Goal: Information Seeking & Learning: Learn about a topic

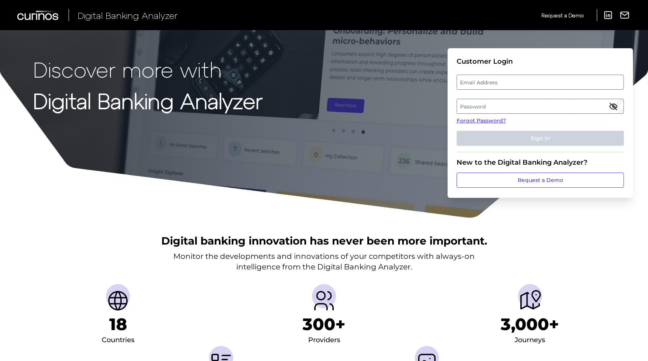
click at [515, 81] on label "Email Address" at bounding box center [540, 82] width 166 height 14
click at [515, 81] on input "email" at bounding box center [539, 82] width 167 height 15
click at [509, 85] on input "Email Address" at bounding box center [539, 82] width 167 height 15
type input "[EMAIL_ADDRESS][DOMAIN_NAME]"
click at [514, 104] on label "Password" at bounding box center [540, 106] width 166 height 14
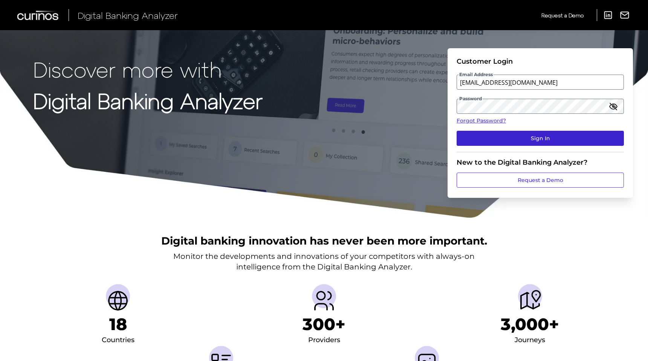
click at [503, 132] on button "Sign In" at bounding box center [539, 138] width 167 height 15
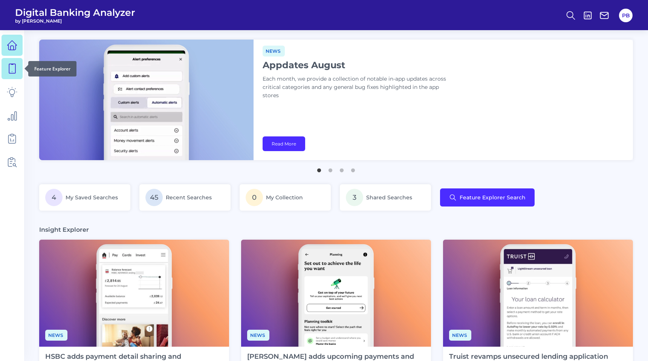
click at [10, 71] on icon at bounding box center [12, 68] width 11 height 11
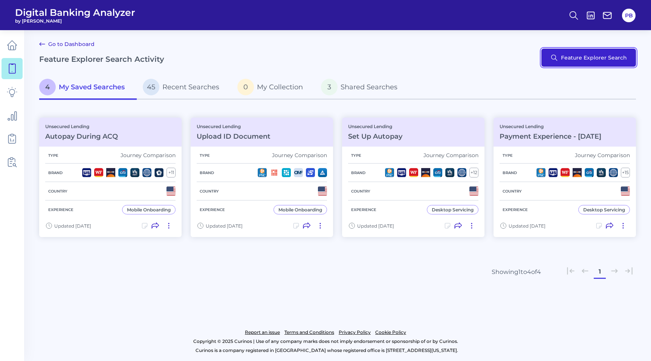
click at [591, 54] on button "Feature Explorer Search" at bounding box center [588, 58] width 95 height 18
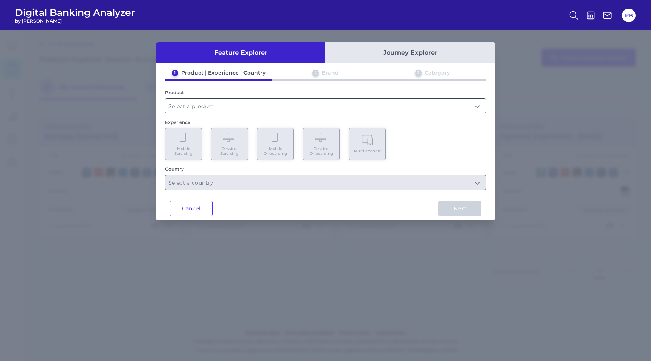
click at [355, 104] on input "text" at bounding box center [325, 106] width 320 height 14
click at [270, 160] on div "1 Product | Experience | Country 2 Brand 3 Category Product Unsecured Lending E…" at bounding box center [325, 129] width 339 height 121
click at [291, 108] on input "text" at bounding box center [325, 106] width 320 height 14
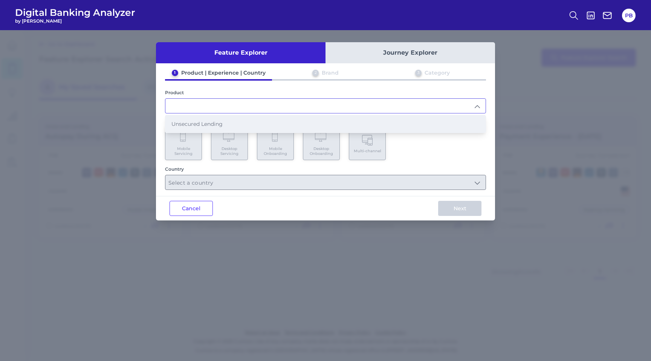
click at [281, 124] on li "Unsecured Lending" at bounding box center [325, 123] width 320 height 17
type input "Unsecured Lending"
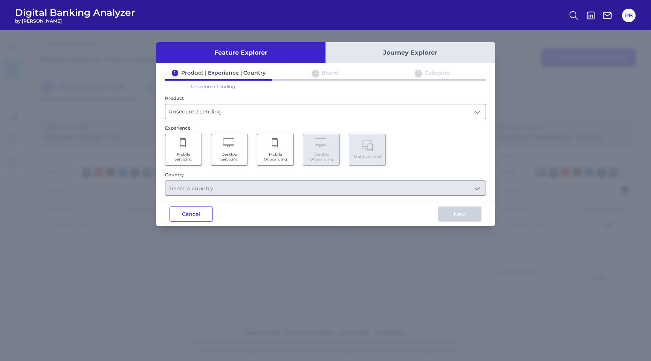
click at [278, 150] on Onboarding "Mobile Onboarding" at bounding box center [275, 150] width 37 height 32
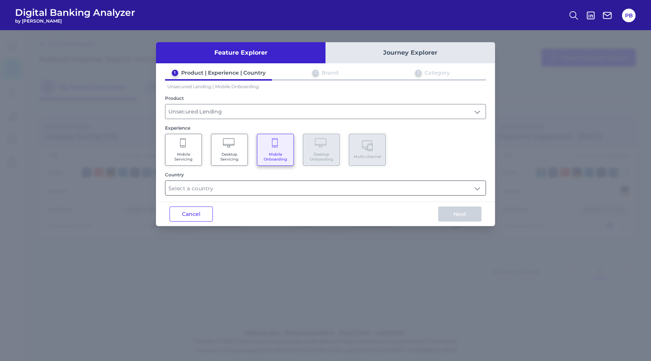
click at [300, 183] on input "text" at bounding box center [325, 188] width 320 height 14
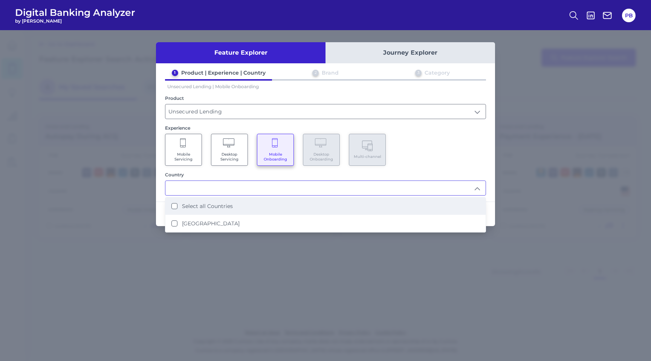
click at [295, 199] on li "Select all Countries" at bounding box center [325, 205] width 320 height 17
type input "Select all Countries"
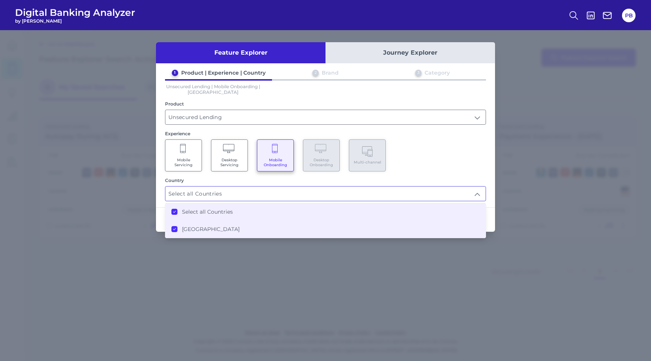
click at [174, 210] on icon at bounding box center [174, 212] width 4 height 4
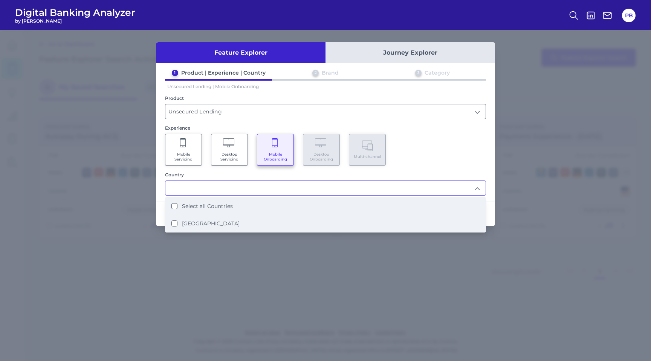
click at [210, 222] on label "[GEOGRAPHIC_DATA]" at bounding box center [211, 223] width 58 height 7
type input "Select all Countries"
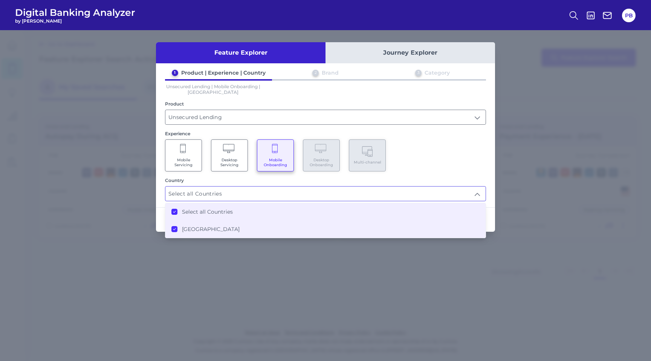
click at [467, 163] on div "Mobile Servicing Desktop Servicing Mobile Onboarding Desktop Onboarding Multi-c…" at bounding box center [325, 155] width 321 height 32
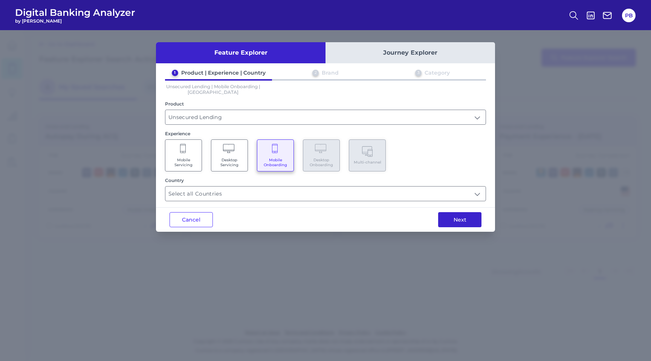
click at [457, 221] on button "Next" at bounding box center [459, 219] width 43 height 15
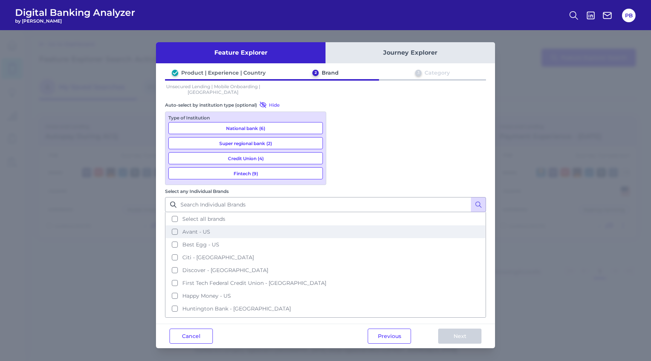
click at [337, 225] on button "Avant - US" at bounding box center [325, 231] width 319 height 13
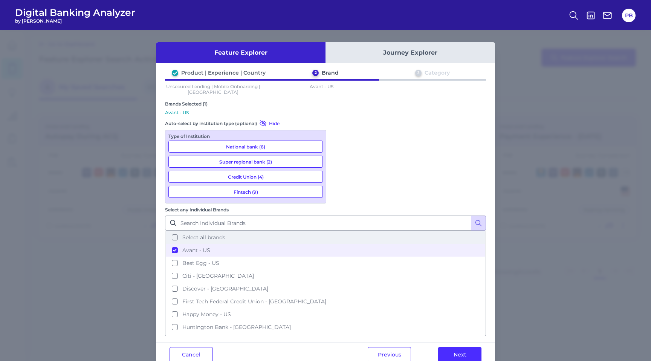
click at [340, 231] on button "Select all brands" at bounding box center [325, 237] width 319 height 13
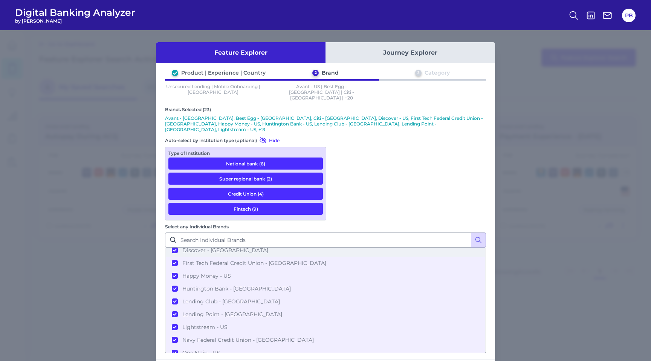
scroll to position [85, 0]
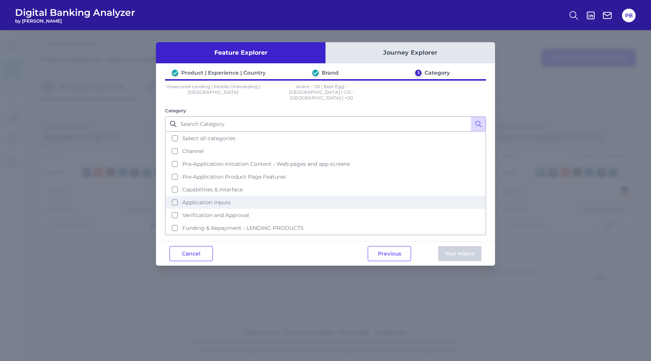
click at [229, 199] on span "Application inputs" at bounding box center [206, 202] width 48 height 7
click at [462, 246] on button "Run Matrix" at bounding box center [459, 253] width 43 height 15
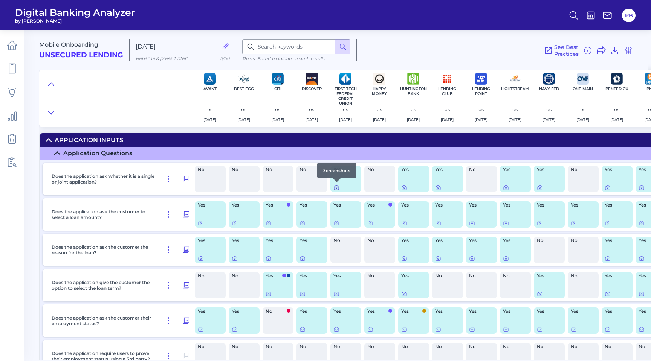
click at [336, 189] on icon at bounding box center [336, 188] width 6 height 6
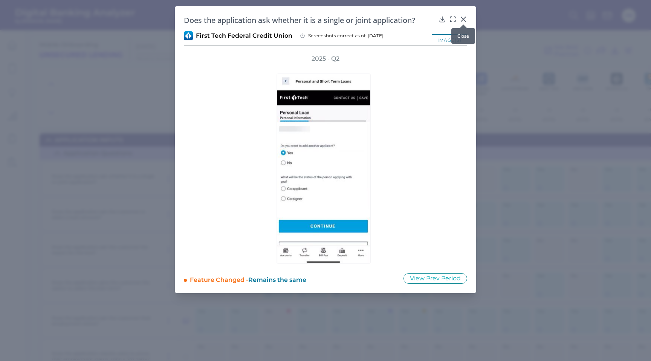
click at [462, 21] on div at bounding box center [463, 25] width 8 height 8
click at [464, 18] on icon at bounding box center [463, 19] width 5 height 5
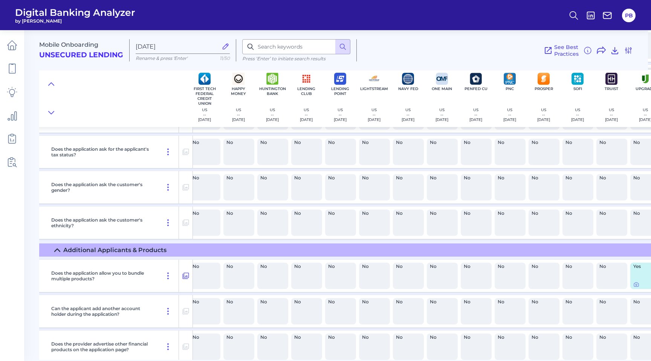
scroll to position [674, 141]
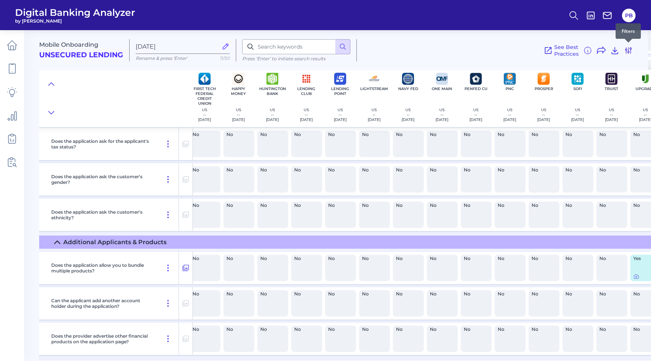
click at [626, 49] on icon at bounding box center [628, 50] width 6 height 6
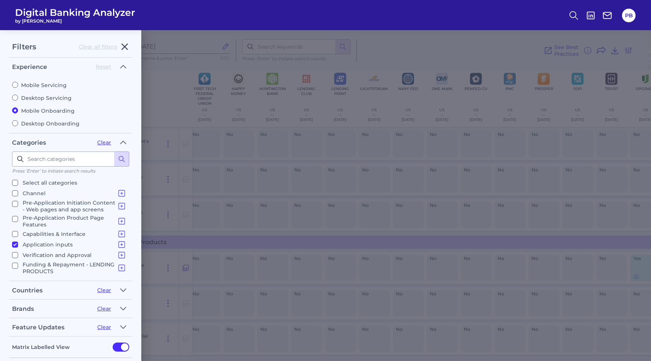
click at [127, 45] on icon "button" at bounding box center [125, 47] width 6 height 6
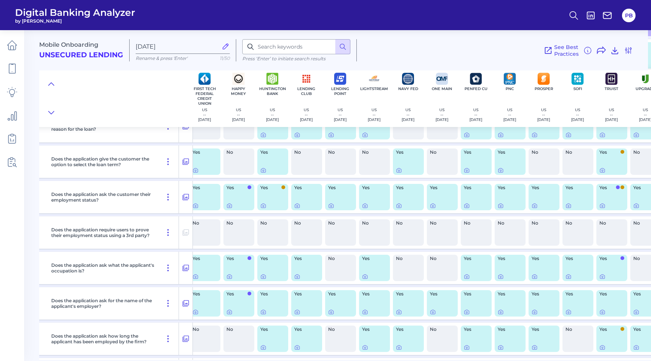
scroll to position [0, 141]
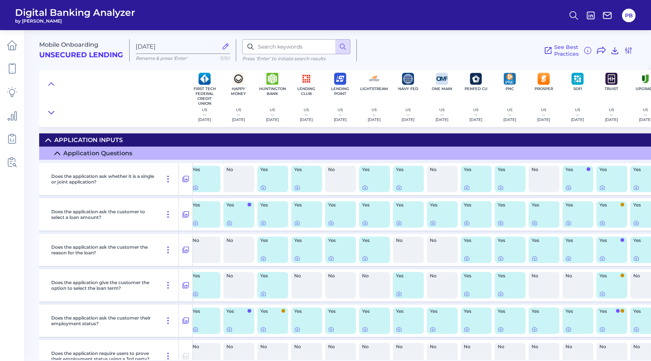
click at [52, 111] on icon at bounding box center [51, 113] width 6 height 8
click at [47, 83] on button at bounding box center [51, 84] width 12 height 11
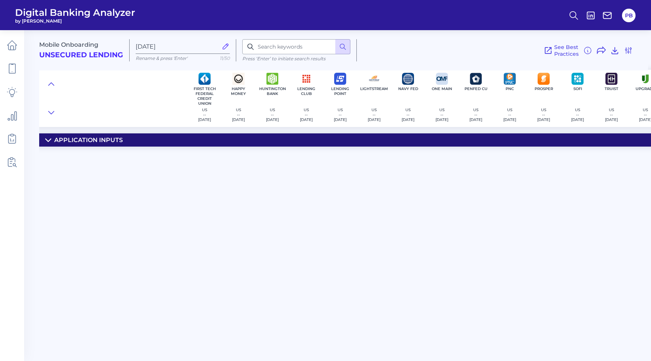
click at [44, 140] on summary "Application inputs" at bounding box center [365, 139] width 933 height 13
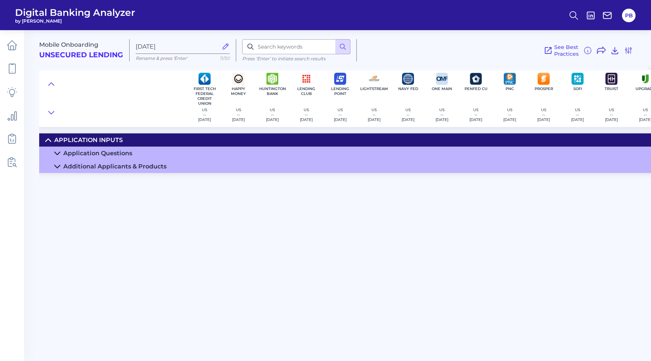
click at [132, 165] on div "Additional Applicants & Products" at bounding box center [114, 166] width 103 height 7
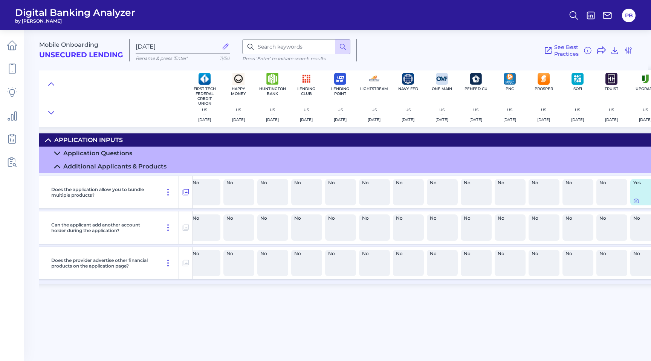
click at [125, 156] on summary "Application Questions" at bounding box center [365, 152] width 933 height 13
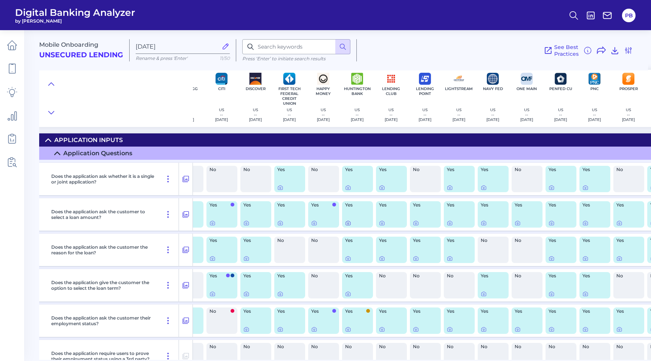
scroll to position [0, 0]
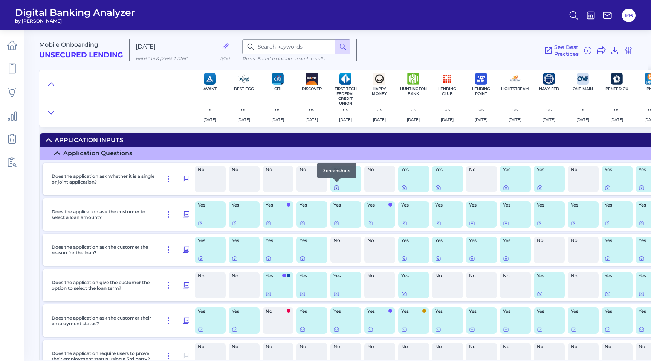
click at [336, 189] on icon at bounding box center [336, 188] width 6 height 6
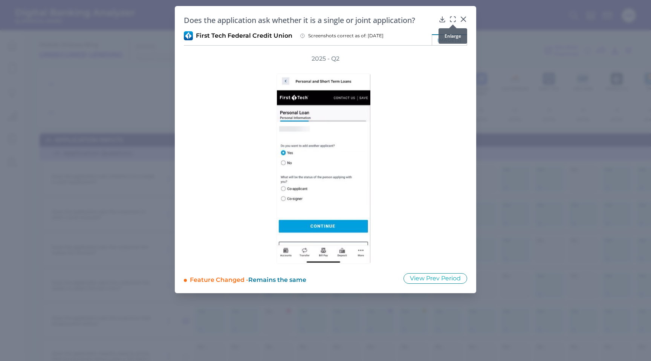
click at [454, 19] on icon at bounding box center [453, 19] width 8 height 8
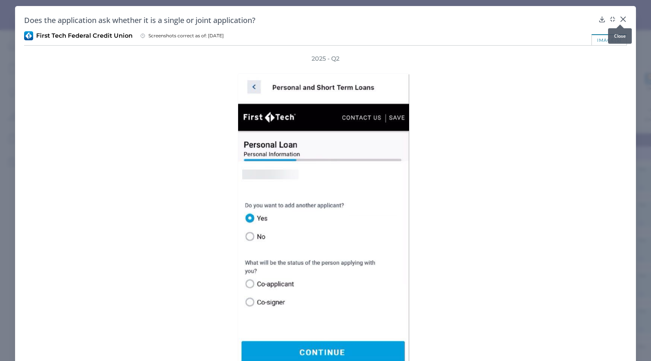
click at [621, 20] on icon at bounding box center [623, 19] width 5 height 5
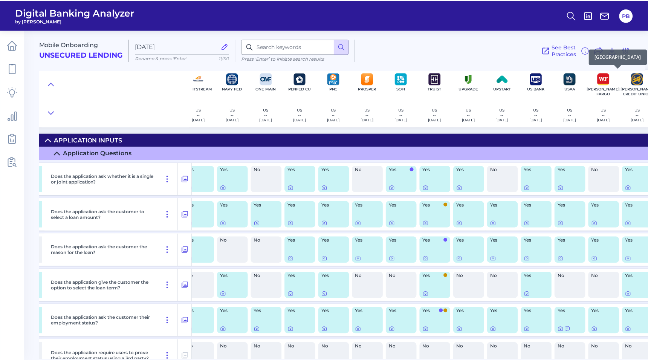
scroll to position [0, 328]
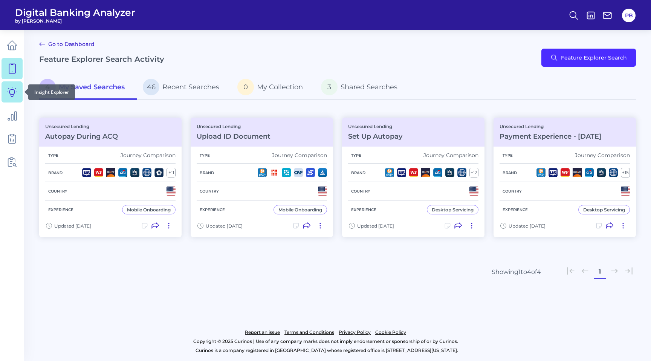
click at [6, 93] on link at bounding box center [12, 91] width 21 height 21
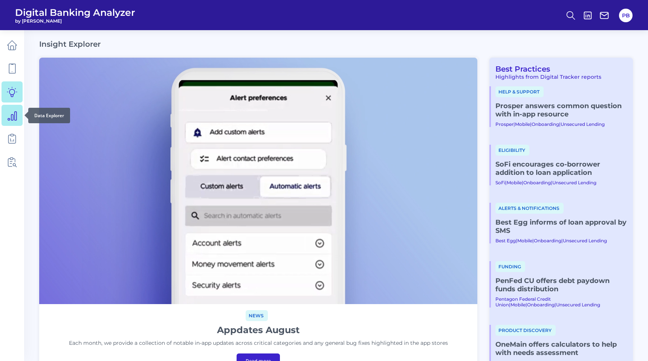
click at [11, 114] on icon at bounding box center [12, 115] width 9 height 9
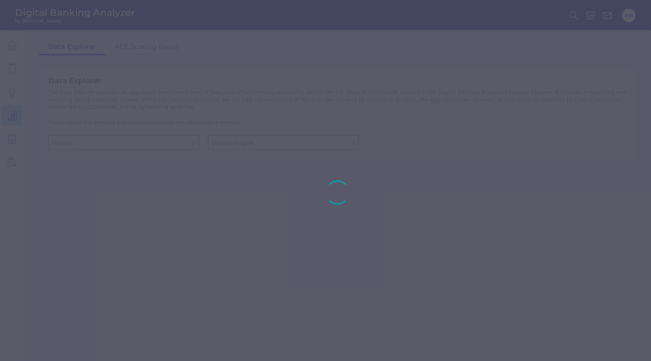
type input "Checking / Current Account"
type input "[GEOGRAPHIC_DATA]"
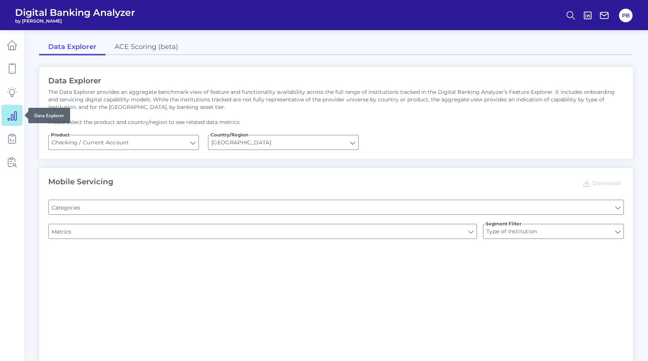
type input "Online Banking Registration"
type input "Channel"
type input "Pre-login Features"
type input "END-TO-END JOURNEY: Can you apply for the PRODUCT as a new to brand customer on…"
type input "Can you register for online banking?"
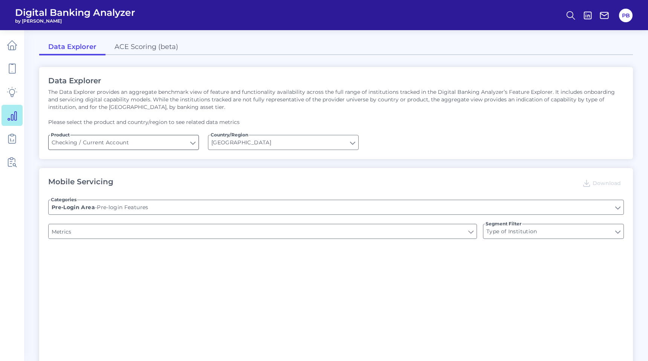
type input "Upon opening the app are users immediately prompted to use Touch/Face ID to log…"
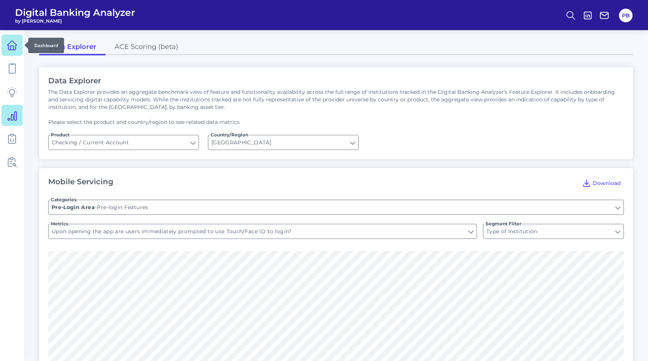
click at [14, 53] on link at bounding box center [12, 45] width 21 height 21
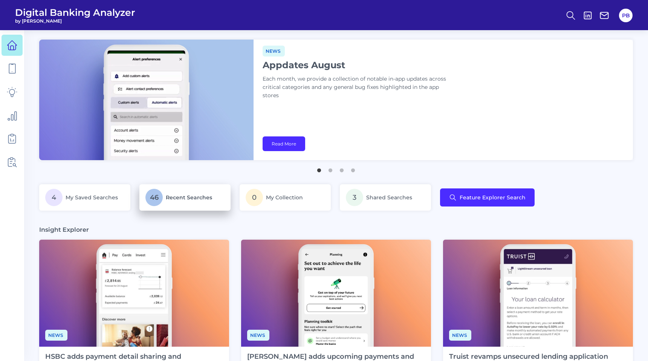
click at [193, 197] on span "Recent Searches" at bounding box center [189, 197] width 46 height 7
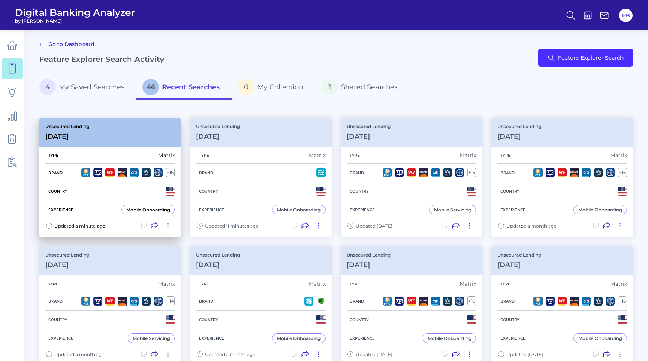
click at [146, 151] on div "Type Matrix" at bounding box center [110, 155] width 130 height 16
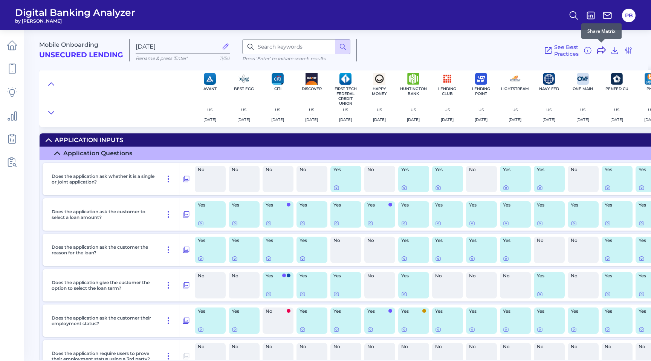
click at [600, 52] on icon at bounding box center [601, 50] width 9 height 9
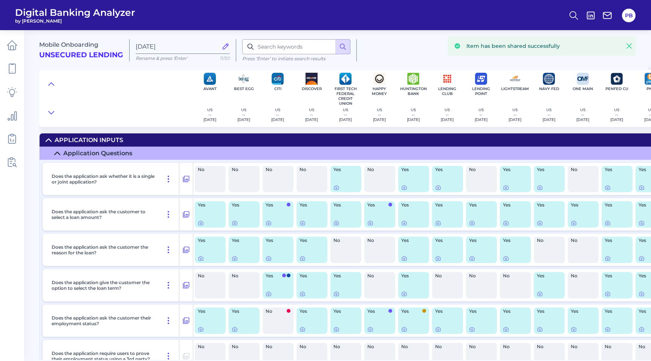
click at [630, 45] on icon at bounding box center [629, 46] width 8 height 8
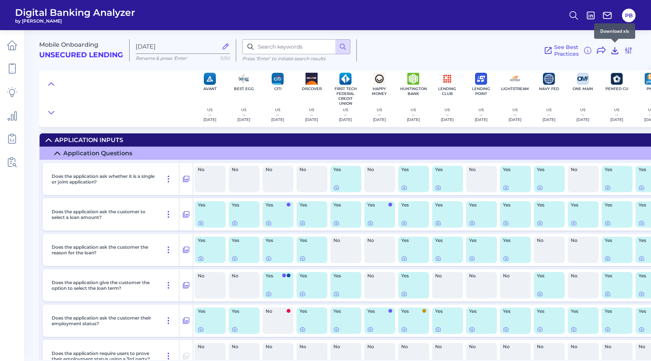
click at [615, 52] on icon at bounding box center [614, 50] width 9 height 9
click at [627, 51] on icon at bounding box center [628, 50] width 6 height 6
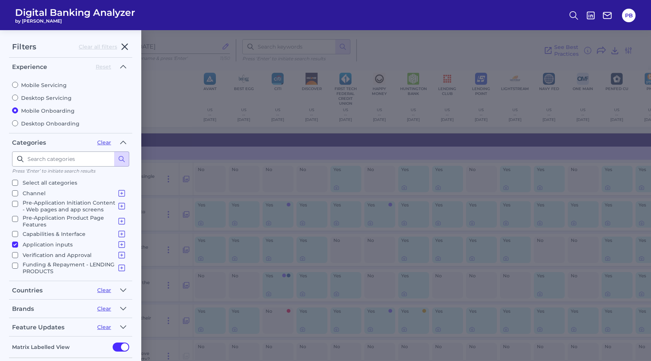
click at [126, 49] on icon "button" at bounding box center [125, 47] width 6 height 6
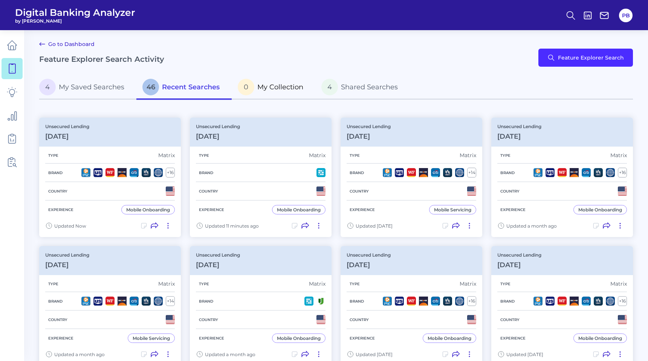
click at [277, 88] on span "My Collection" at bounding box center [280, 87] width 46 height 8
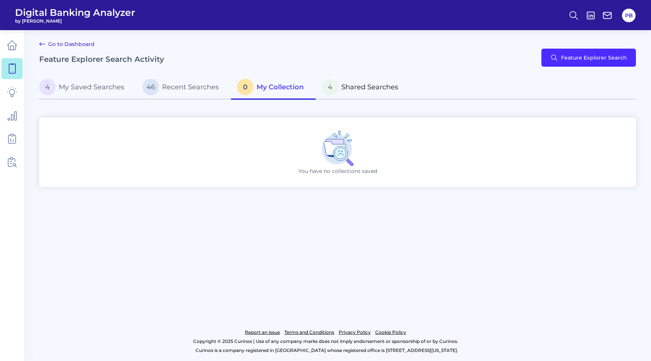
click at [373, 90] on span "Shared Searches" at bounding box center [369, 87] width 57 height 8
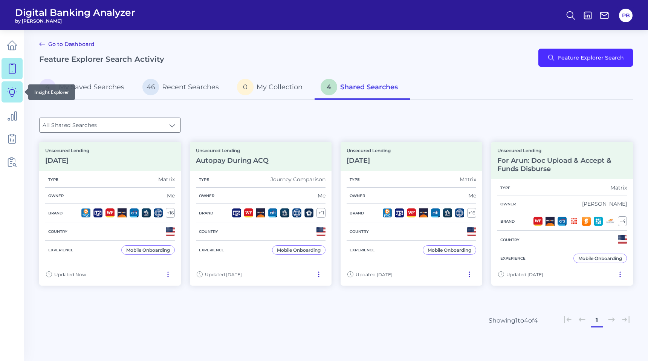
click at [14, 88] on icon at bounding box center [12, 92] width 11 height 11
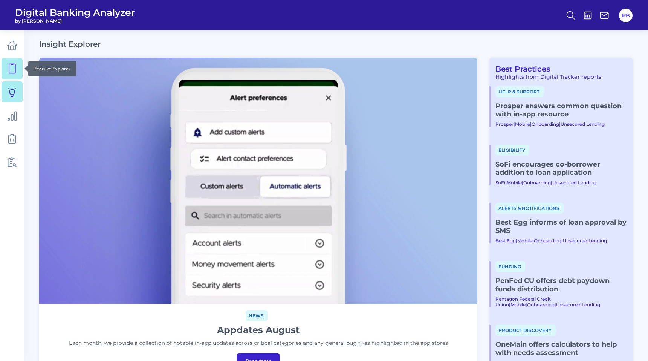
click at [8, 68] on icon at bounding box center [12, 68] width 11 height 11
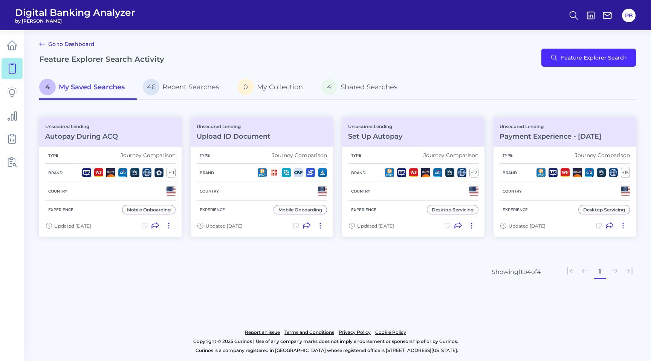
click at [60, 44] on link "Go to Dashboard" at bounding box center [66, 44] width 55 height 9
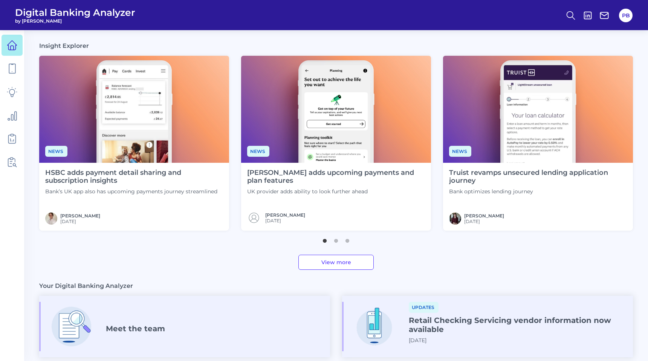
scroll to position [174, 0]
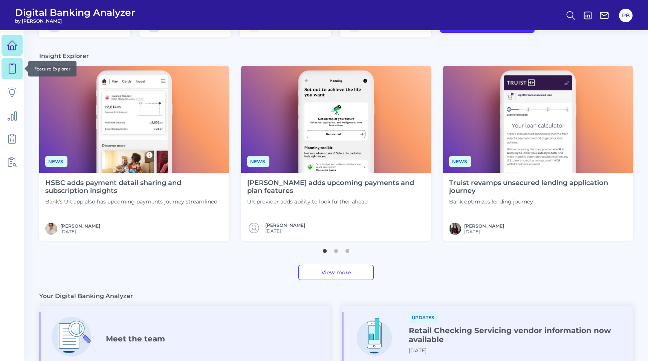
click at [13, 61] on link at bounding box center [12, 68] width 21 height 21
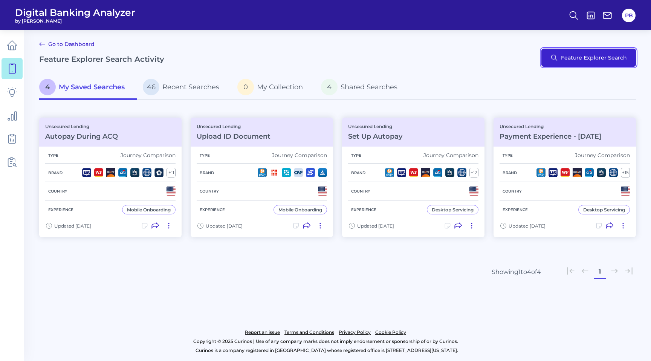
click at [605, 58] on button "Feature Explorer Search" at bounding box center [588, 58] width 95 height 18
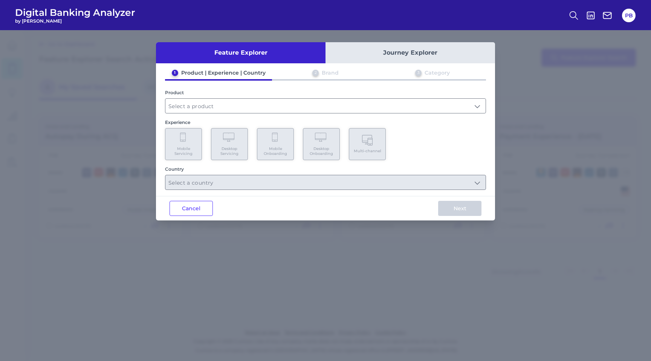
click at [423, 53] on button "Journey Explorer" at bounding box center [409, 52] width 169 height 21
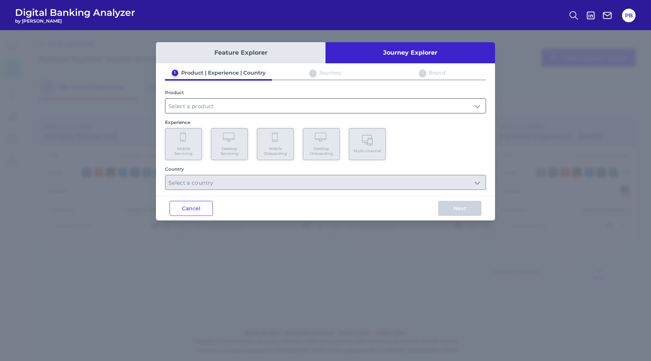
click at [276, 105] on input "text" at bounding box center [325, 106] width 320 height 14
click at [288, 105] on input "text" at bounding box center [325, 106] width 320 height 14
click at [283, 118] on div "1 Product | Experience | Country 2 Journey 3 Brand Product Experience Mobile Se…" at bounding box center [325, 129] width 339 height 121
click at [283, 115] on div "1 Product | Experience | Country 2 Journey 3 Brand Product Experience Mobile Se…" at bounding box center [325, 129] width 339 height 121
click at [288, 107] on input "text" at bounding box center [325, 106] width 320 height 14
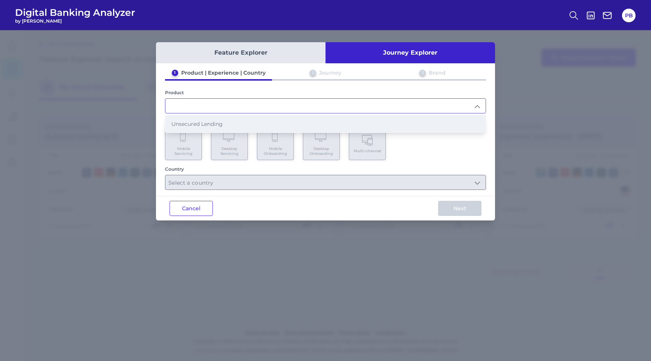
click at [285, 120] on li "Unsecured Lending" at bounding box center [325, 123] width 320 height 17
type input "Unsecured Lending"
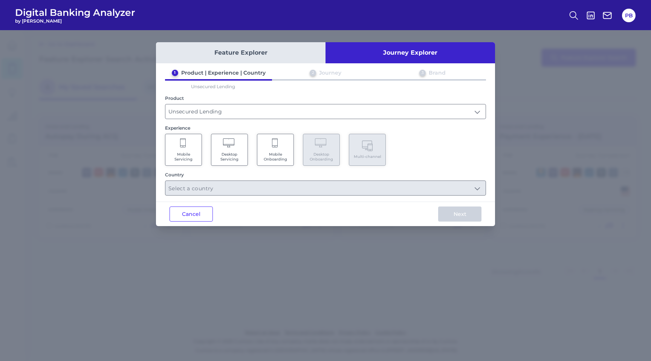
click at [277, 148] on icon at bounding box center [275, 143] width 7 height 11
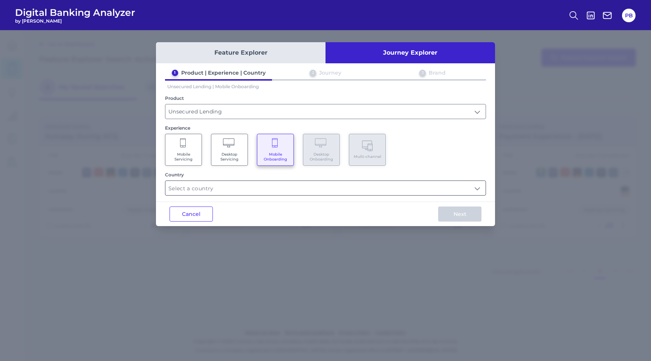
click at [274, 183] on input "text" at bounding box center [325, 188] width 320 height 14
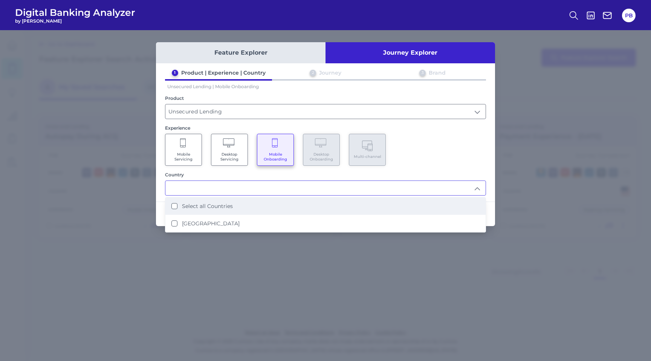
click at [265, 207] on li "Select all Countries" at bounding box center [325, 205] width 320 height 17
type input "Select all Countries"
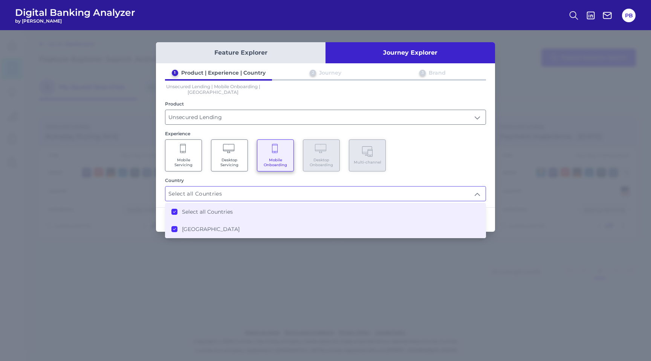
click at [475, 279] on div "Feature Explorer Journey Explorer 1 Product | Experience | Country 2 Journey 3 …" at bounding box center [325, 195] width 651 height 331
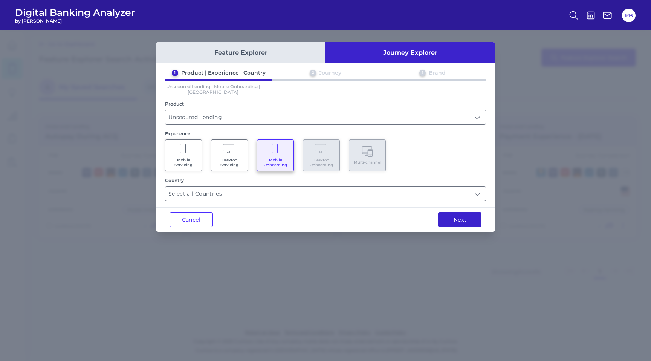
click at [473, 218] on button "Next" at bounding box center [459, 219] width 43 height 15
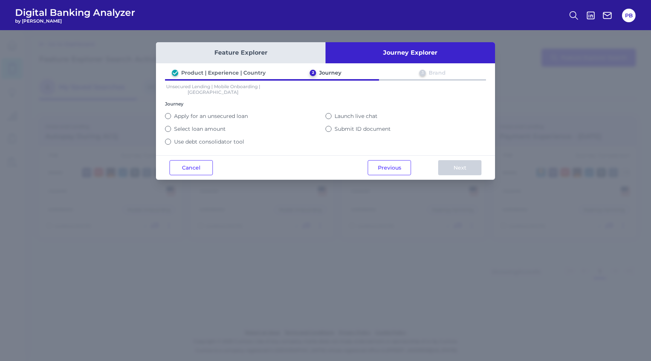
click at [233, 115] on label "Apply for an unsecured loan" at bounding box center [211, 116] width 74 height 7
click at [171, 115] on button "Apply for an unsecured loan" at bounding box center [168, 116] width 6 height 6
click at [454, 162] on button "Next" at bounding box center [459, 167] width 43 height 15
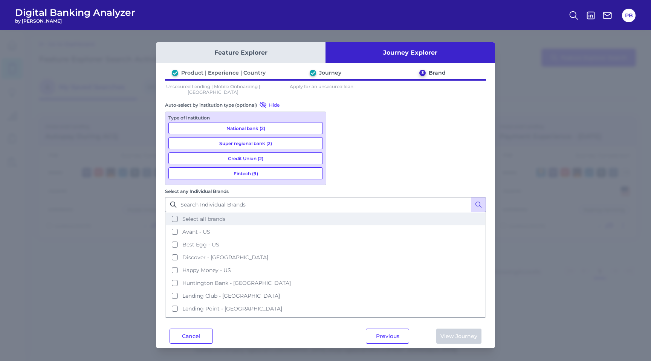
click at [339, 212] on button "Select all brands" at bounding box center [325, 218] width 319 height 13
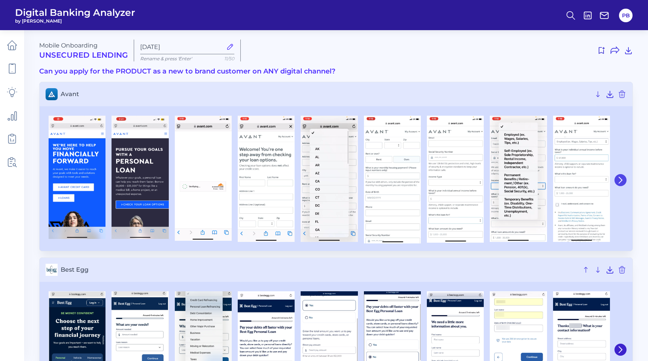
click at [623, 182] on icon at bounding box center [620, 180] width 7 height 7
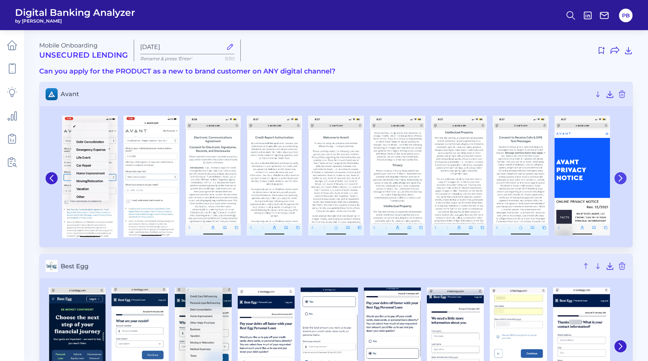
click at [623, 182] on button at bounding box center [620, 178] width 12 height 12
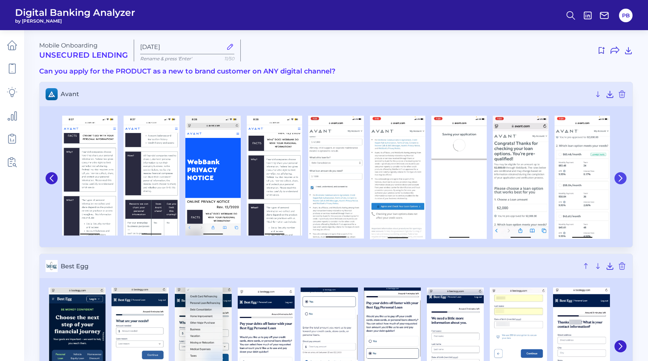
click at [623, 182] on button at bounding box center [620, 178] width 12 height 12
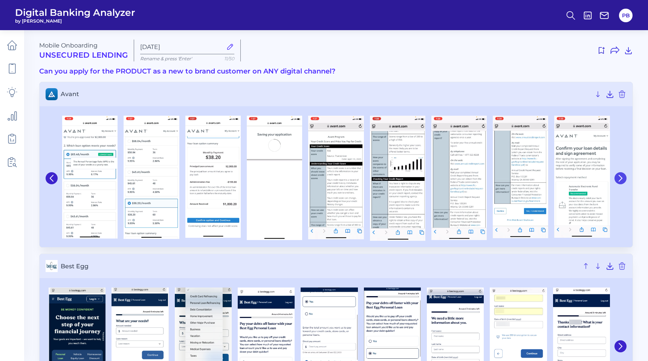
click at [621, 182] on button at bounding box center [620, 178] width 12 height 12
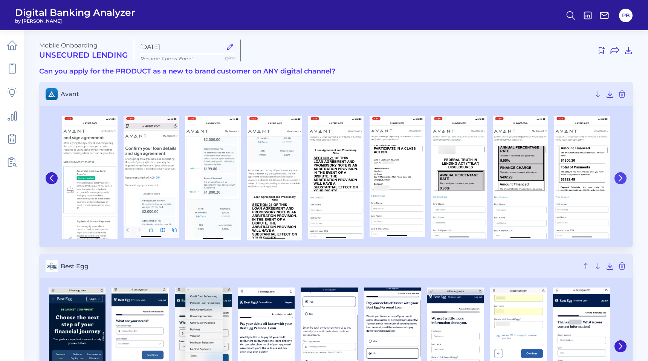
click at [621, 182] on button at bounding box center [620, 178] width 12 height 12
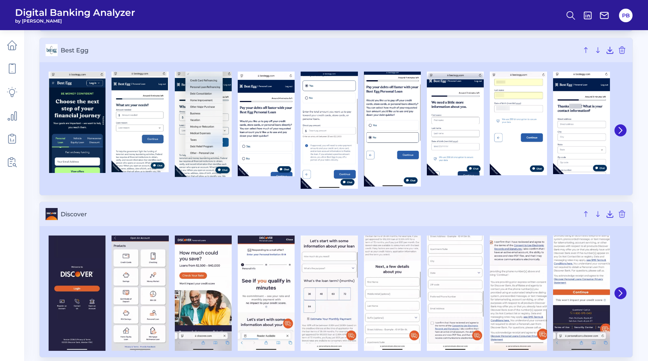
scroll to position [172, 0]
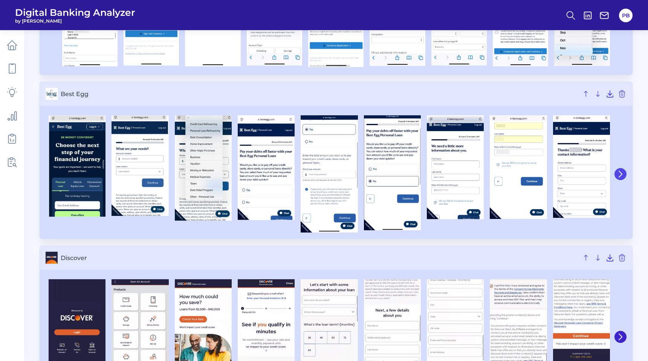
click at [617, 174] on icon at bounding box center [620, 174] width 7 height 7
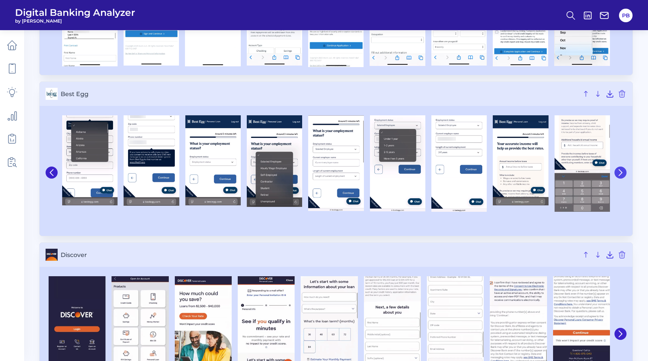
click at [617, 174] on icon at bounding box center [620, 172] width 7 height 7
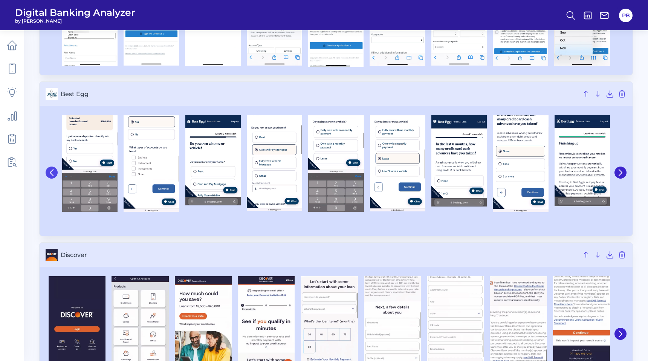
click at [53, 177] on button at bounding box center [52, 172] width 12 height 12
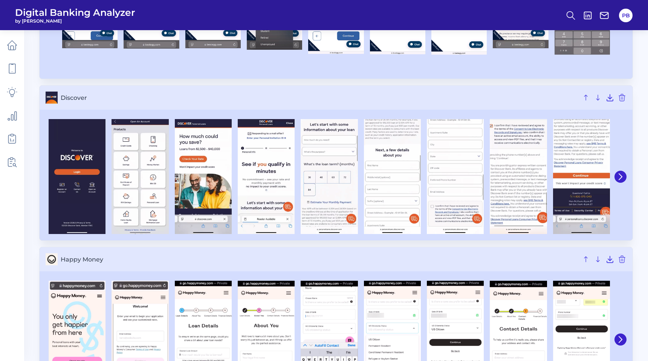
scroll to position [357, 0]
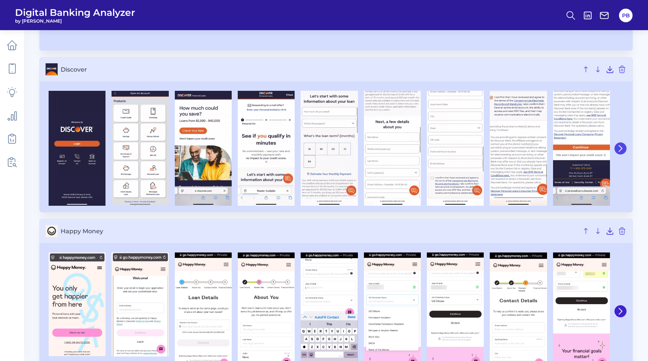
click at [619, 150] on icon at bounding box center [620, 148] width 3 height 6
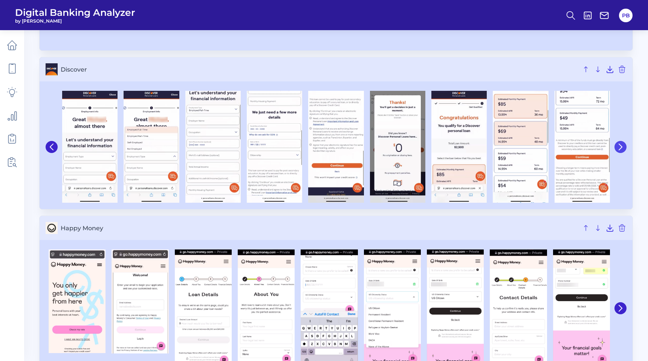
click at [619, 150] on icon at bounding box center [620, 146] width 7 height 7
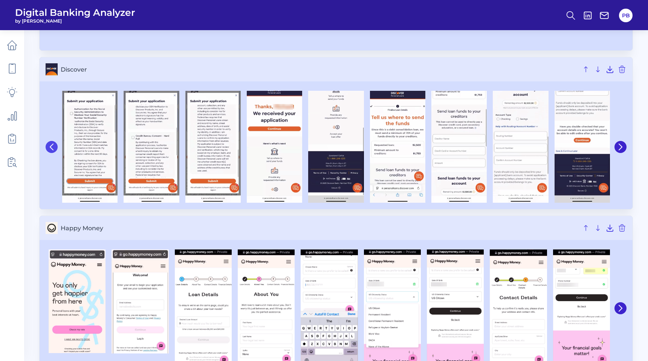
click at [52, 149] on icon at bounding box center [51, 146] width 7 height 7
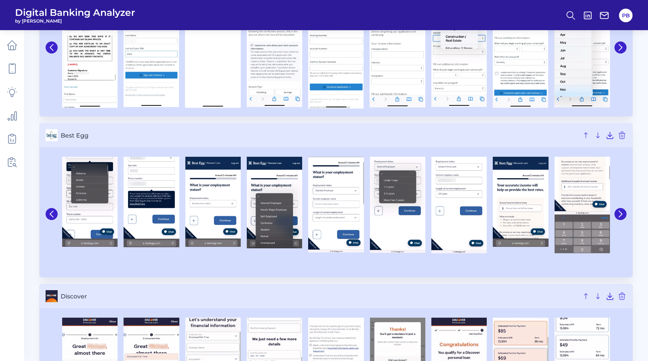
scroll to position [126, 0]
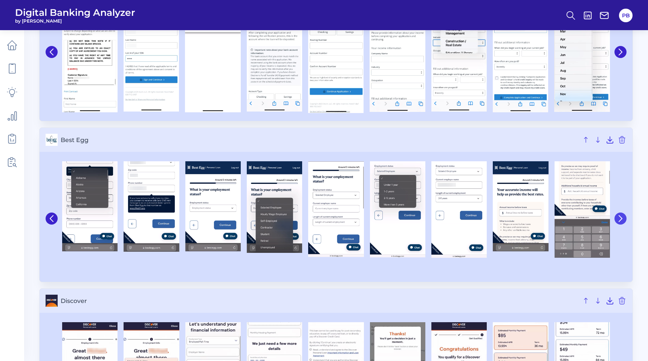
click at [618, 215] on icon at bounding box center [620, 218] width 7 height 7
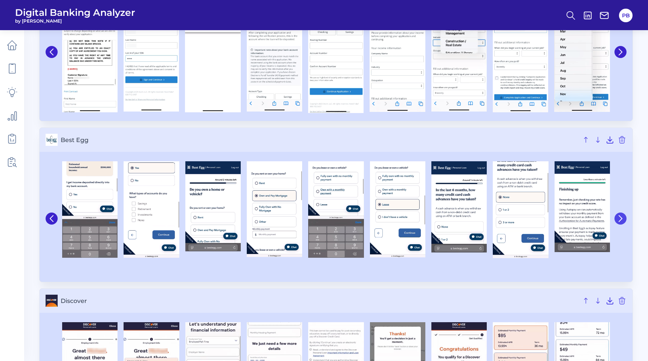
click at [618, 215] on icon at bounding box center [620, 218] width 7 height 7
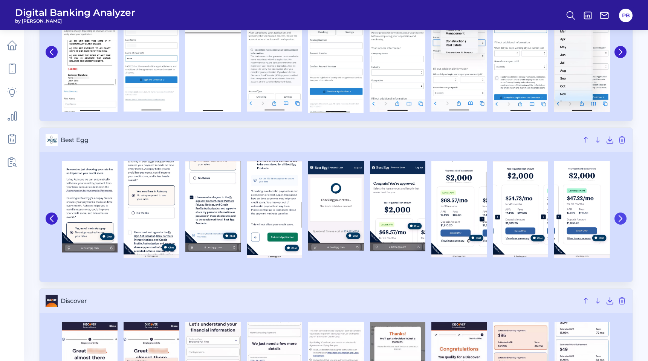
click at [619, 218] on icon at bounding box center [620, 218] width 7 height 7
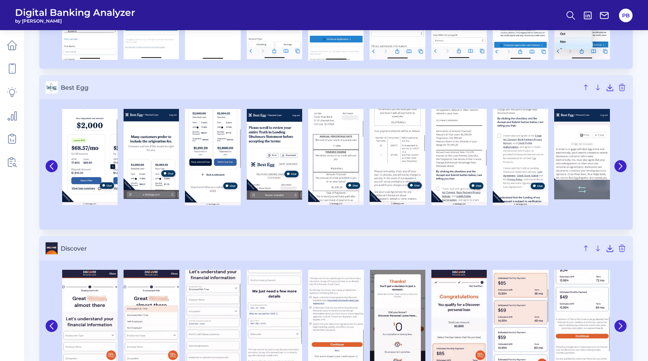
scroll to position [179, 0]
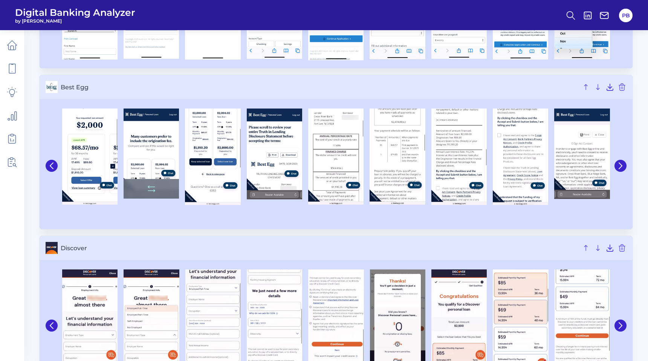
click at [139, 146] on img at bounding box center [151, 153] width 55 height 90
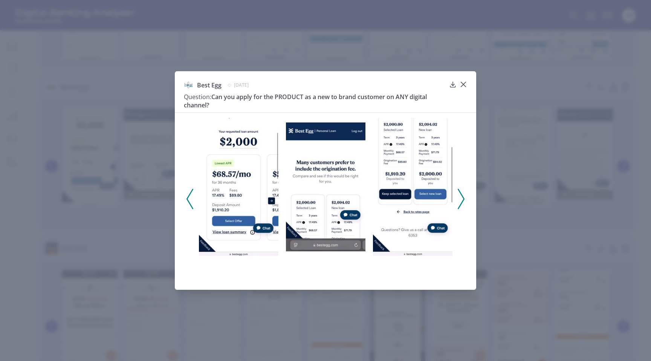
click at [461, 200] on icon at bounding box center [461, 199] width 7 height 20
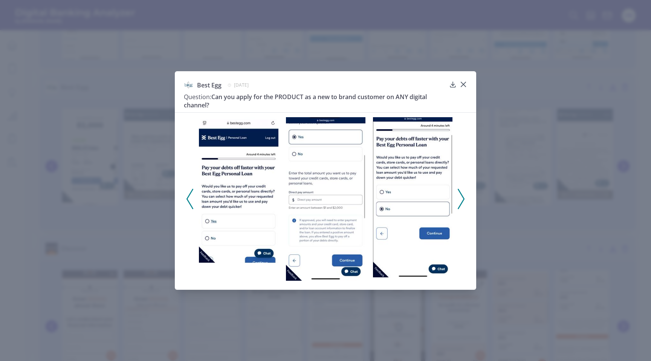
click at [461, 201] on icon at bounding box center [461, 199] width 7 height 20
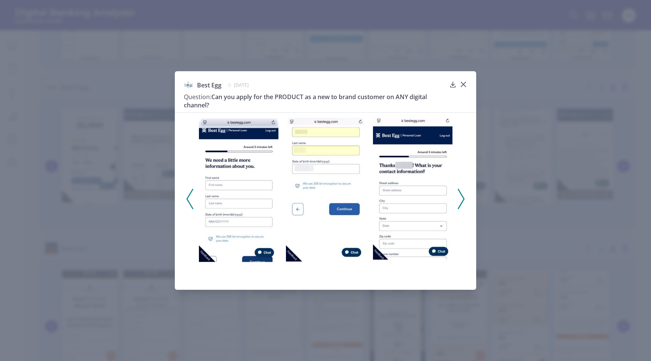
click at [461, 201] on icon at bounding box center [461, 199] width 7 height 20
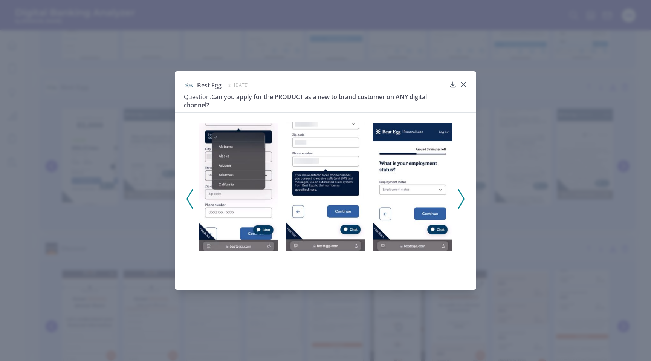
click at [461, 201] on icon at bounding box center [461, 199] width 7 height 20
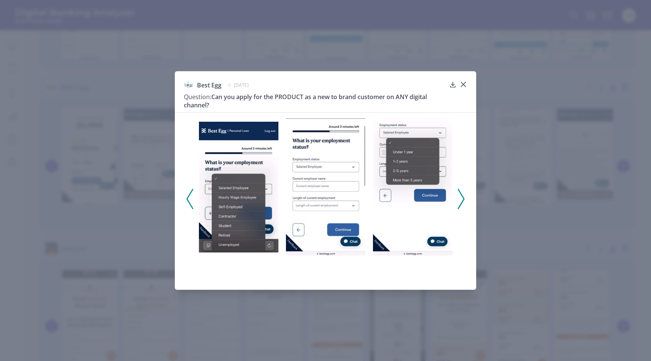
click at [461, 201] on icon at bounding box center [461, 199] width 7 height 20
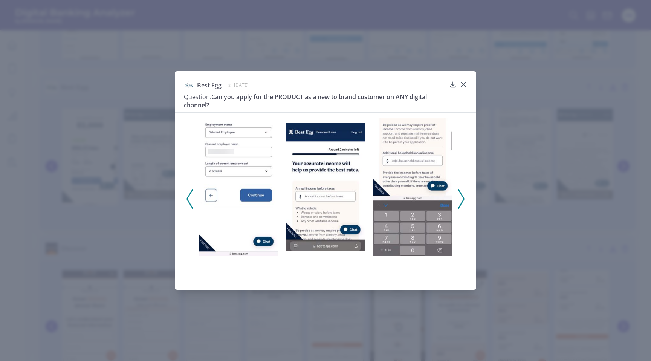
click at [461, 201] on icon at bounding box center [461, 199] width 7 height 20
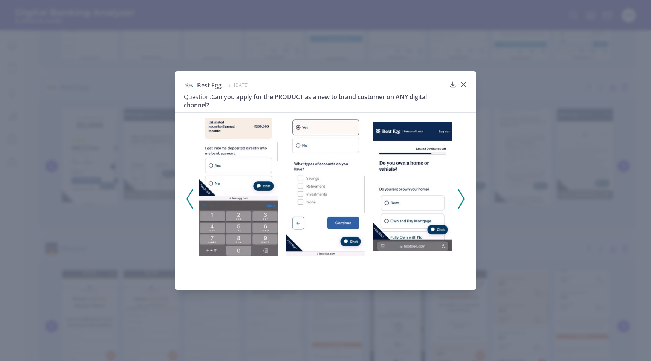
click at [461, 201] on icon at bounding box center [461, 199] width 7 height 20
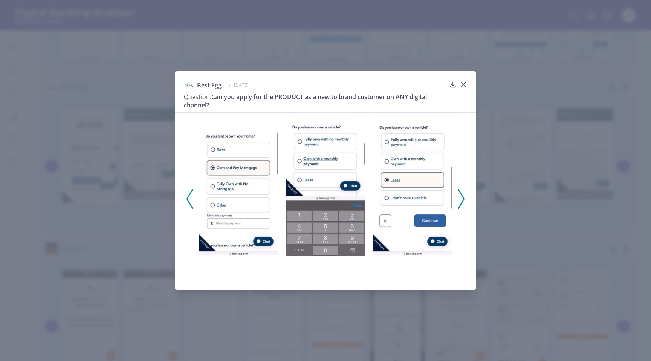
click at [461, 201] on icon at bounding box center [461, 199] width 7 height 20
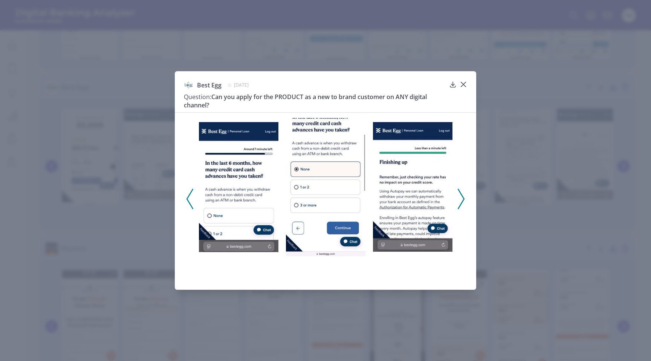
click at [461, 201] on icon at bounding box center [461, 199] width 7 height 20
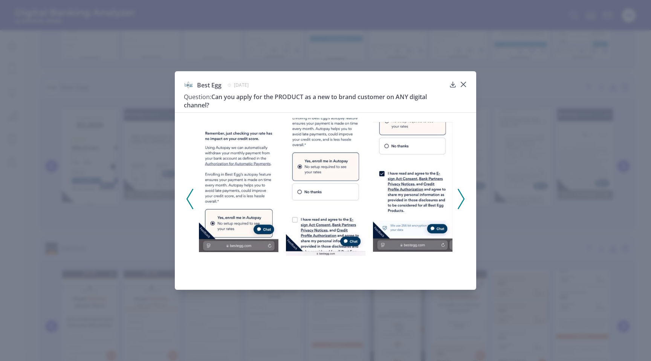
click at [461, 201] on icon at bounding box center [461, 199] width 7 height 20
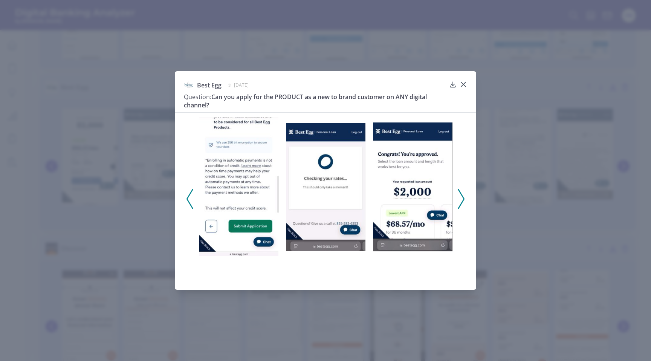
click at [189, 204] on polyline at bounding box center [190, 198] width 6 height 19
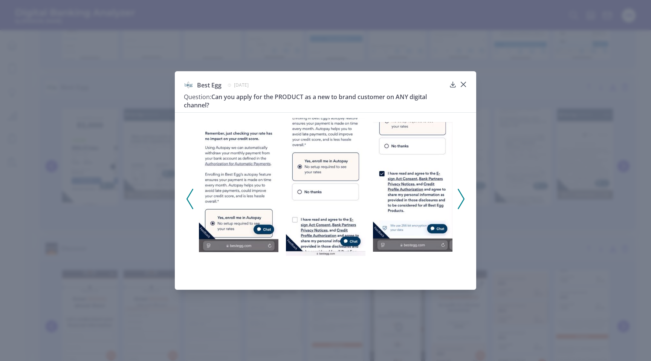
click at [189, 204] on polyline at bounding box center [190, 198] width 6 height 19
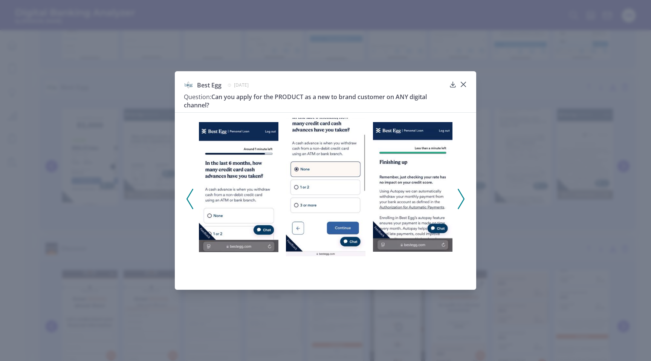
click at [189, 204] on polyline at bounding box center [190, 198] width 6 height 19
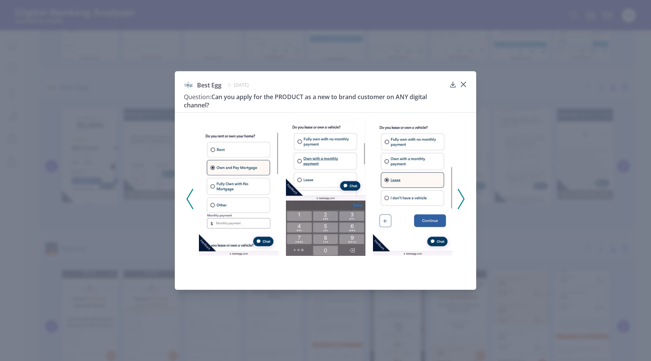
click at [189, 204] on polyline at bounding box center [190, 198] width 6 height 19
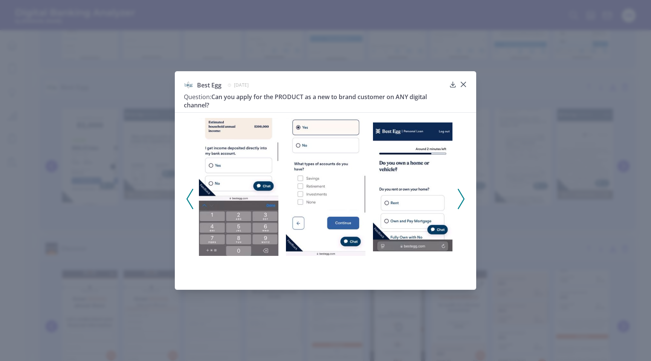
click at [465, 200] on div at bounding box center [325, 196] width 301 height 168
click at [462, 200] on icon at bounding box center [461, 199] width 7 height 20
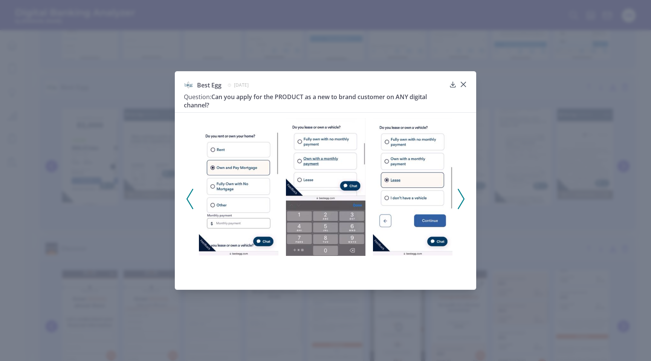
click at [462, 200] on icon at bounding box center [461, 199] width 7 height 20
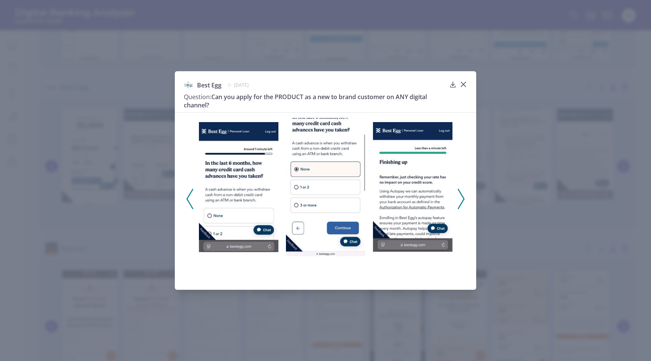
click at [462, 200] on icon at bounding box center [461, 199] width 7 height 20
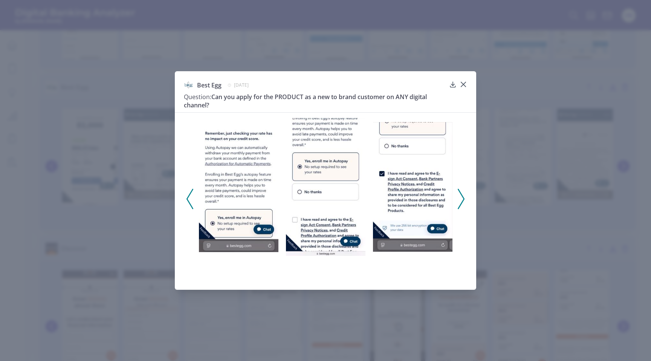
click at [462, 200] on icon at bounding box center [461, 199] width 7 height 20
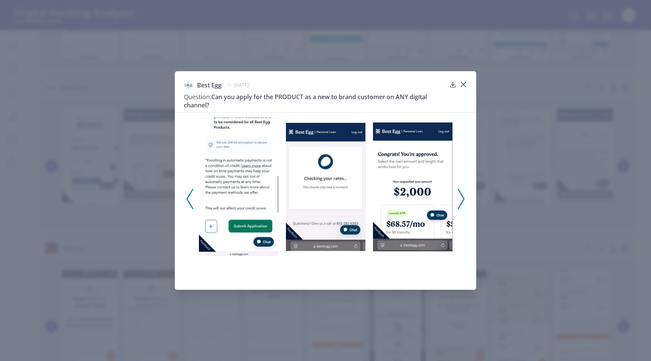
click at [462, 200] on icon at bounding box center [461, 199] width 7 height 20
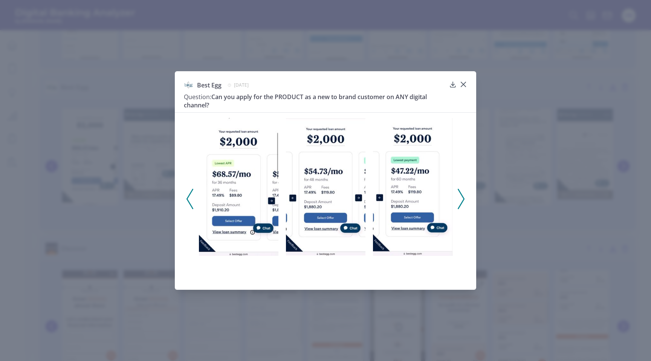
click at [462, 200] on icon at bounding box center [461, 199] width 7 height 20
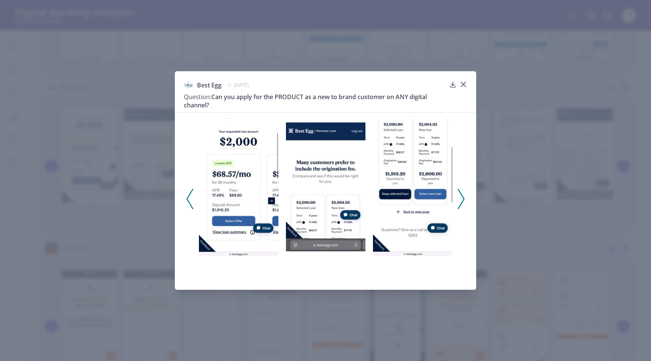
click at [462, 200] on icon at bounding box center [461, 199] width 7 height 20
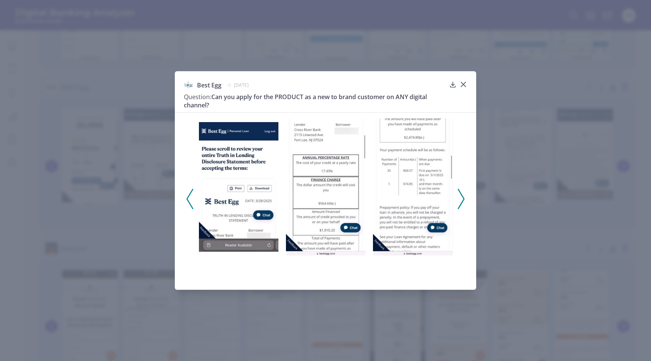
click at [462, 200] on icon at bounding box center [461, 199] width 7 height 20
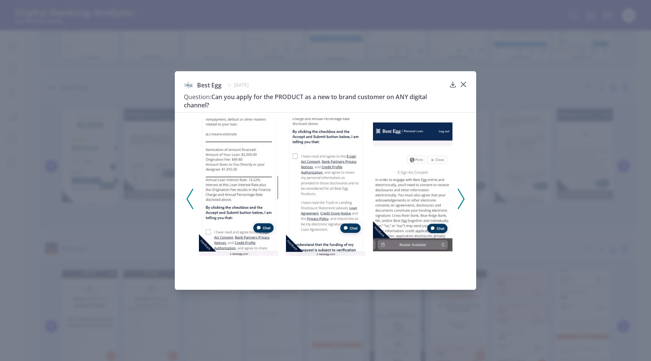
click at [462, 200] on icon at bounding box center [461, 199] width 7 height 20
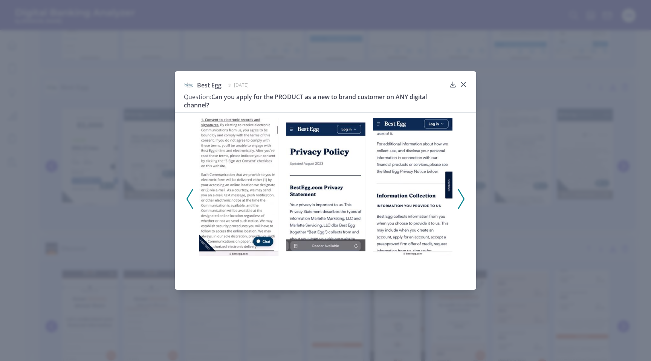
click at [462, 200] on icon at bounding box center [461, 199] width 7 height 20
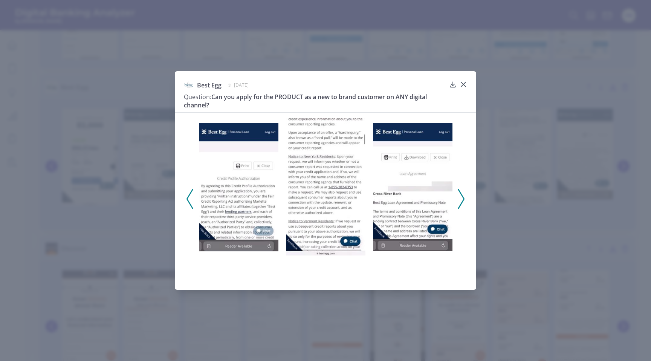
click at [462, 200] on icon at bounding box center [461, 199] width 7 height 20
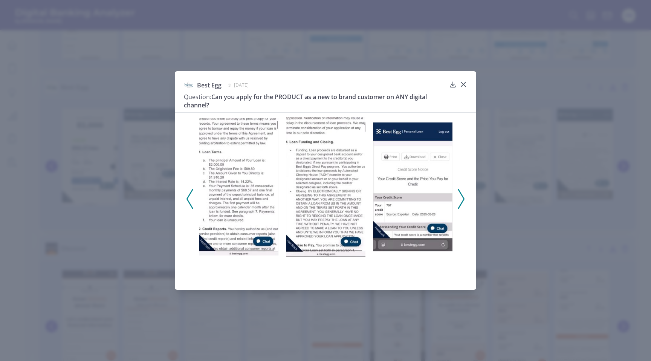
click at [462, 200] on icon at bounding box center [461, 199] width 7 height 20
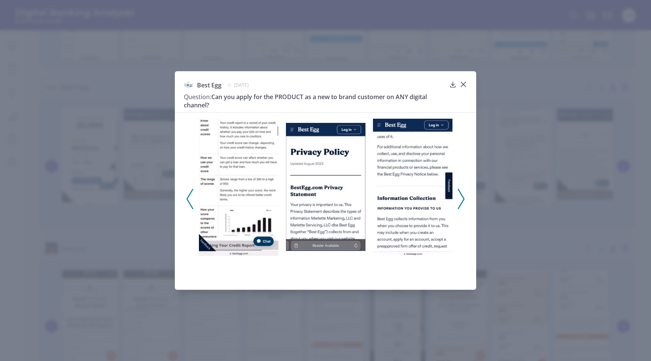
click at [462, 200] on icon at bounding box center [461, 199] width 7 height 20
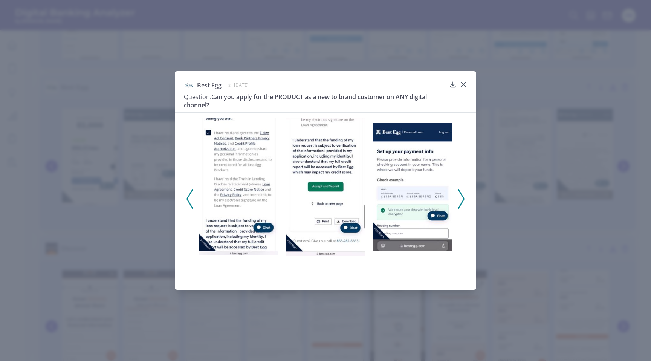
click at [462, 200] on icon at bounding box center [461, 199] width 7 height 20
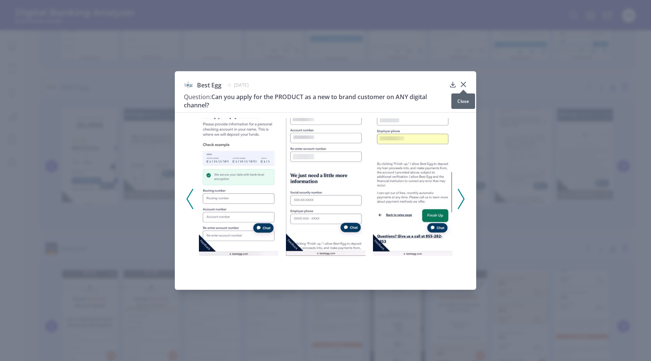
click at [462, 82] on icon at bounding box center [463, 85] width 8 height 8
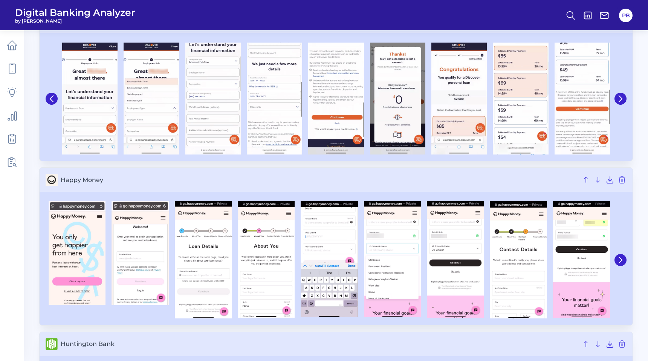
scroll to position [525, 0]
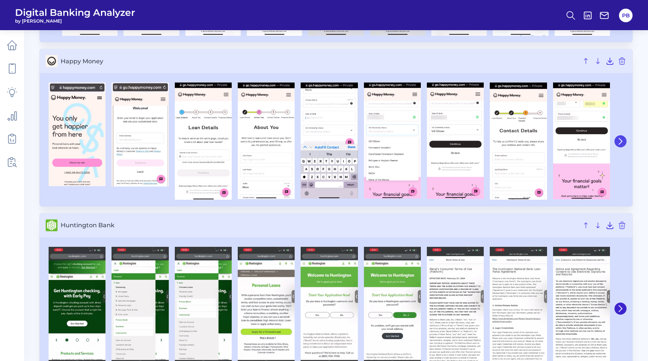
click at [622, 143] on icon at bounding box center [620, 141] width 7 height 7
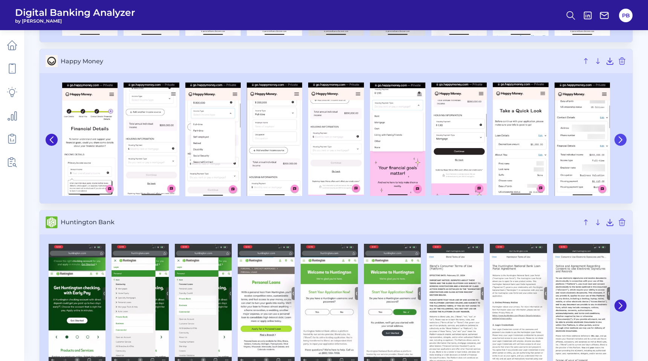
click at [622, 143] on icon at bounding box center [620, 139] width 7 height 7
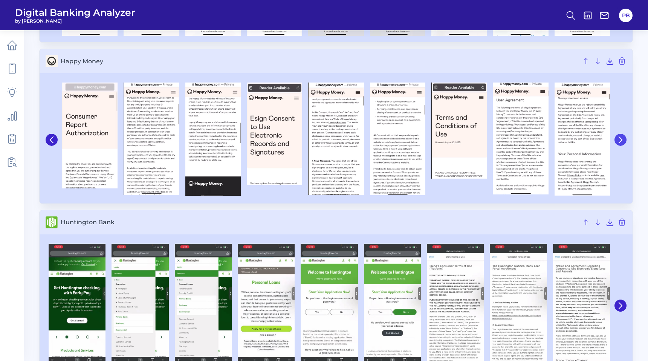
click at [622, 143] on icon at bounding box center [620, 139] width 7 height 7
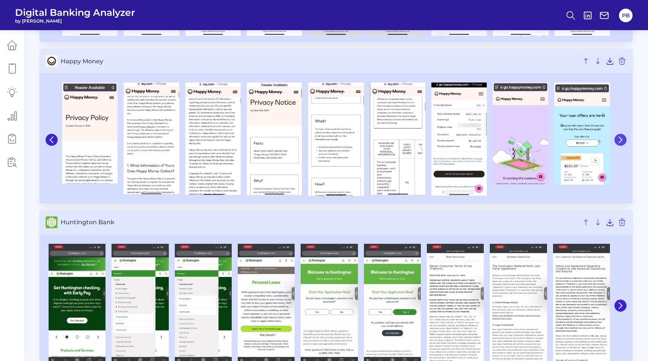
click at [622, 143] on icon at bounding box center [620, 139] width 7 height 7
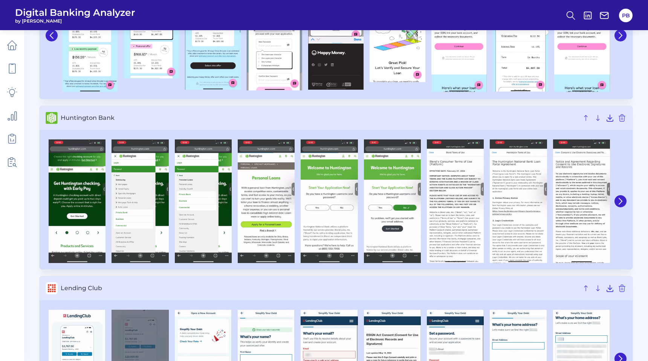
scroll to position [641, 0]
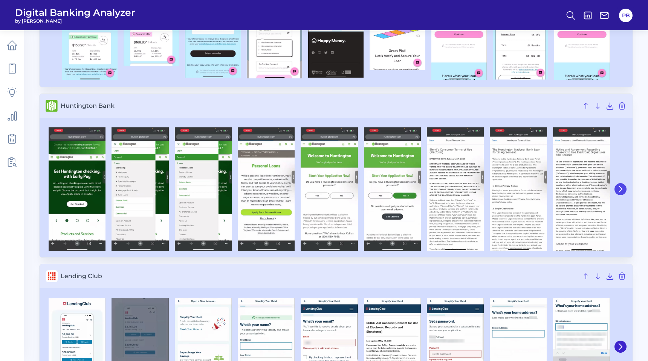
click at [619, 189] on icon at bounding box center [620, 189] width 7 height 7
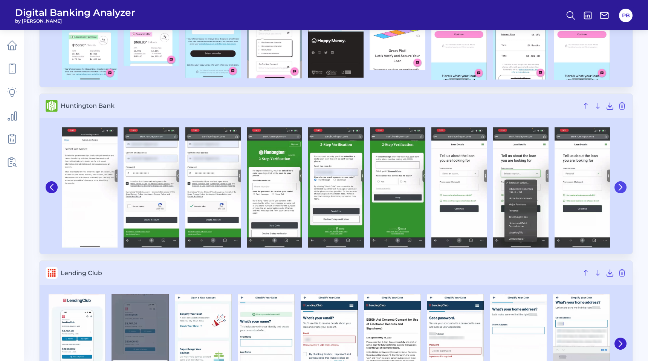
click at [619, 189] on icon at bounding box center [620, 187] width 7 height 7
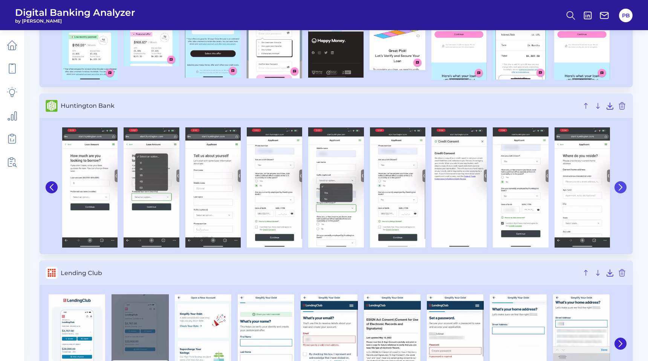
click at [619, 189] on icon at bounding box center [620, 187] width 7 height 7
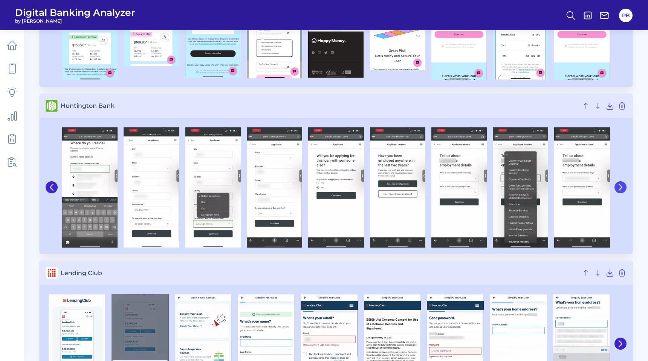
click at [618, 184] on icon at bounding box center [620, 187] width 7 height 7
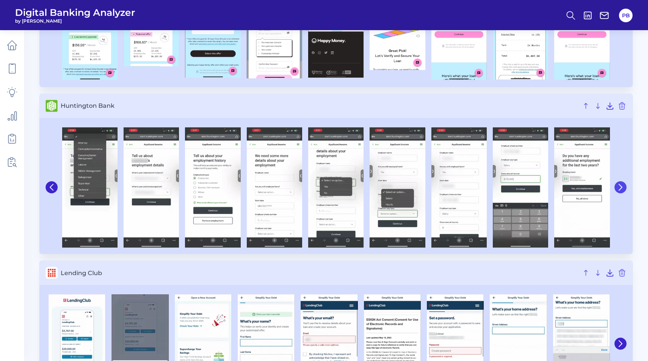
click at [618, 184] on icon at bounding box center [620, 187] width 7 height 7
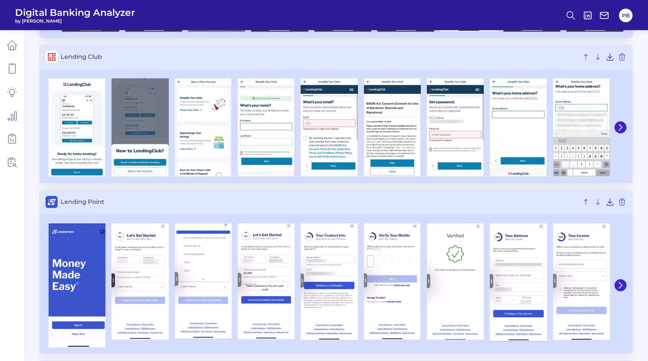
scroll to position [880, 0]
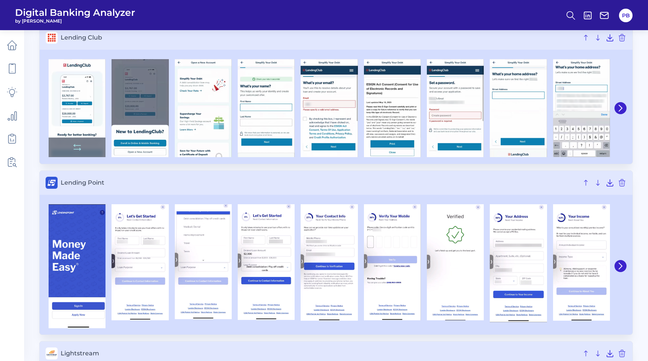
click at [82, 113] on img at bounding box center [77, 108] width 57 height 98
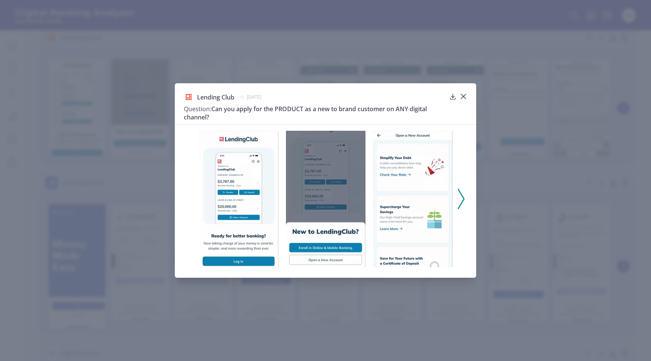
click at [462, 197] on icon at bounding box center [461, 199] width 7 height 20
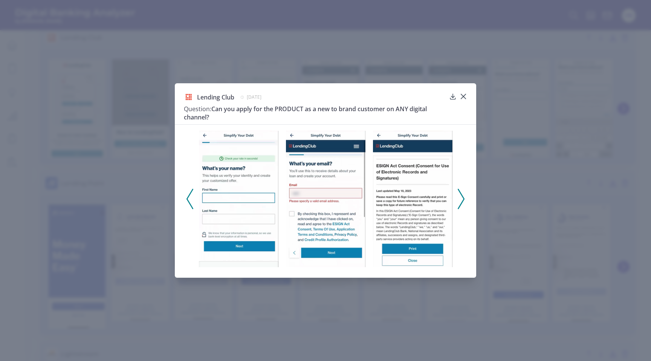
click at [462, 197] on icon at bounding box center [461, 199] width 7 height 20
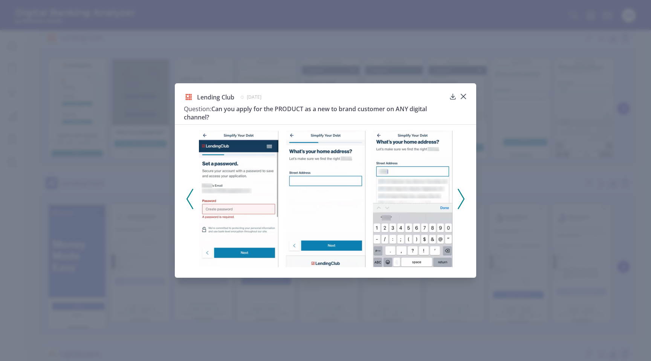
click at [462, 197] on icon at bounding box center [461, 199] width 7 height 20
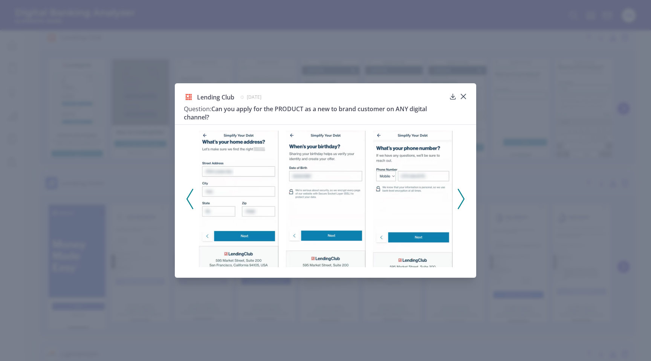
click at [462, 197] on icon at bounding box center [461, 199] width 7 height 20
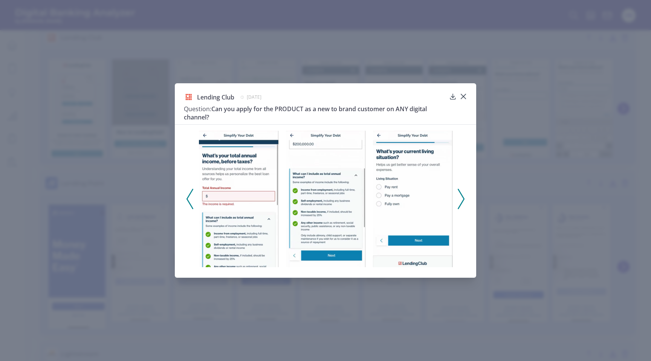
click at [462, 197] on icon at bounding box center [461, 199] width 7 height 20
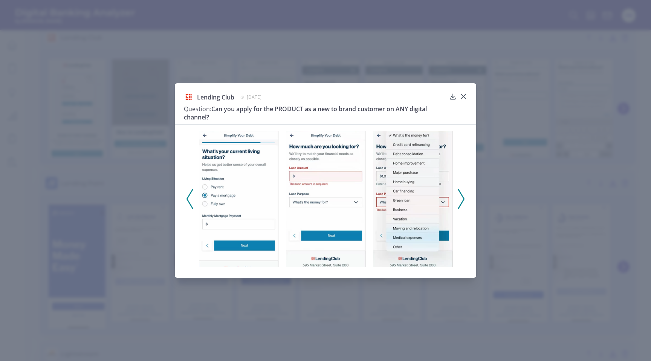
click at [462, 197] on icon at bounding box center [461, 199] width 7 height 20
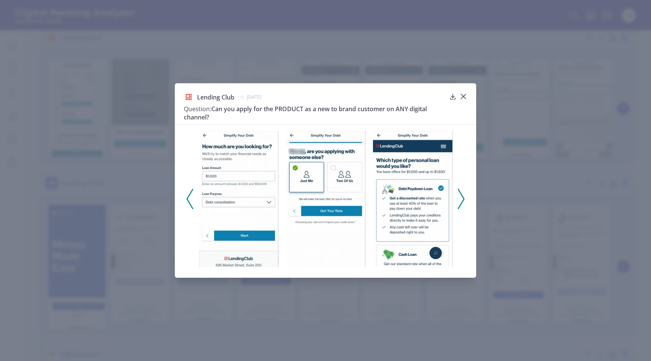
click at [462, 197] on icon at bounding box center [461, 199] width 7 height 20
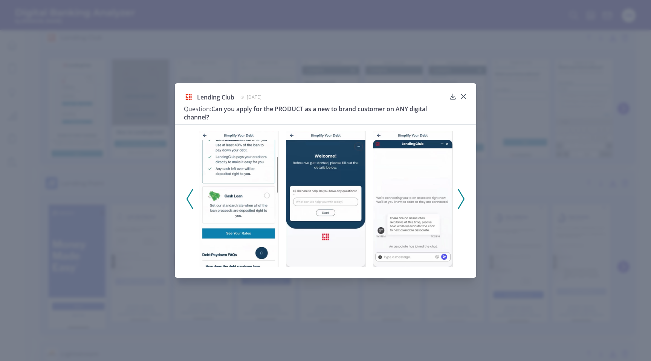
click at [462, 197] on icon at bounding box center [461, 199] width 7 height 20
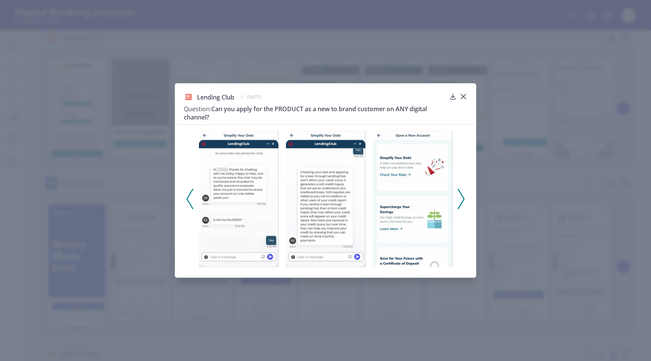
click at [462, 197] on icon at bounding box center [461, 199] width 7 height 20
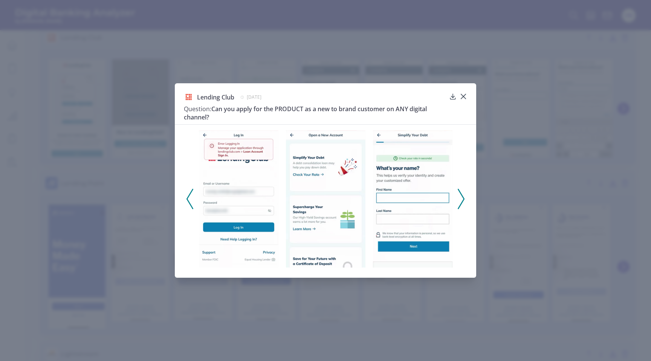
click at [462, 197] on icon at bounding box center [461, 199] width 7 height 20
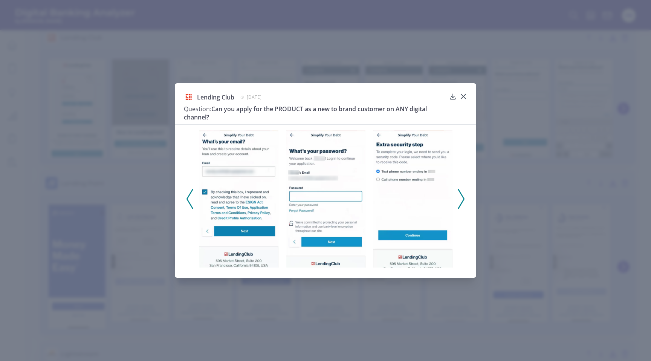
click at [462, 197] on icon at bounding box center [461, 199] width 7 height 20
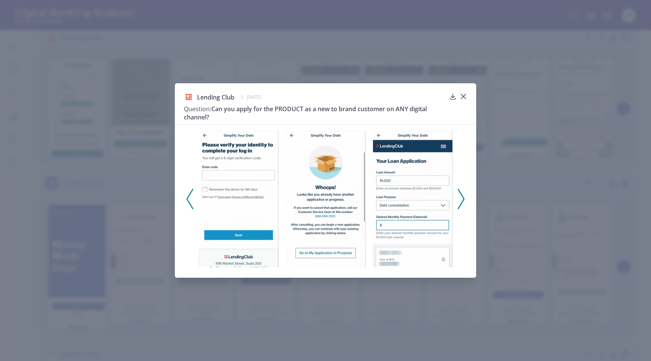
click at [462, 197] on icon at bounding box center [461, 199] width 7 height 20
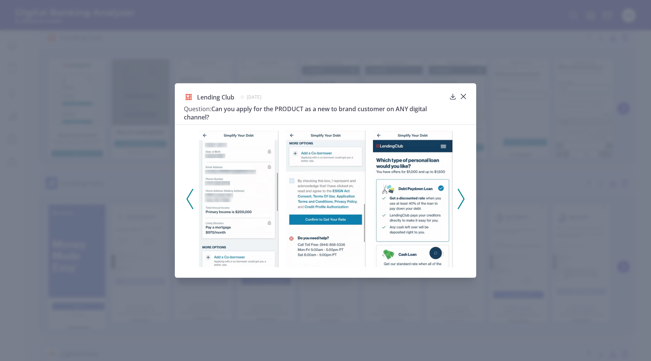
click at [462, 197] on icon at bounding box center [461, 199] width 7 height 20
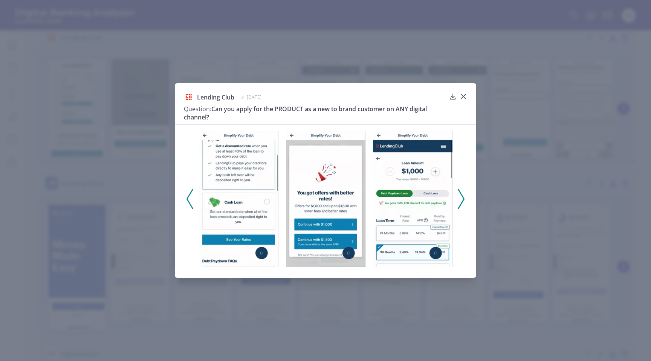
click at [462, 197] on icon at bounding box center [461, 199] width 7 height 20
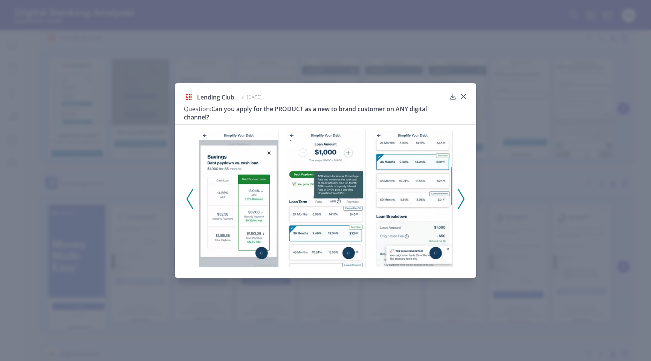
click at [462, 197] on icon at bounding box center [461, 199] width 7 height 20
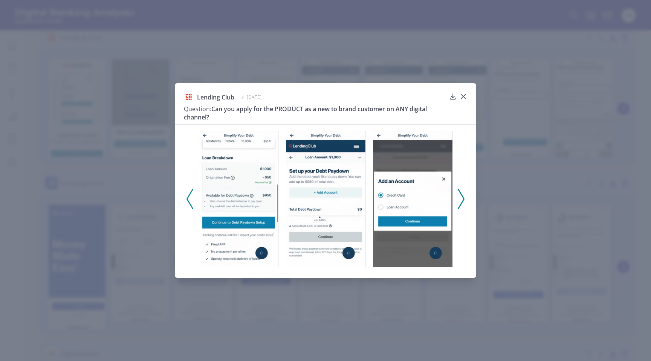
click at [462, 197] on icon at bounding box center [461, 199] width 7 height 20
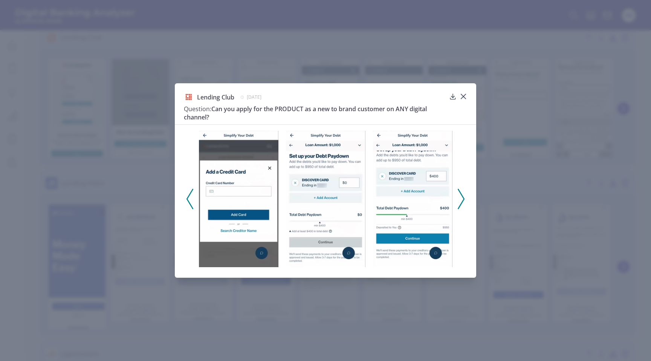
click at [462, 197] on icon at bounding box center [461, 199] width 7 height 20
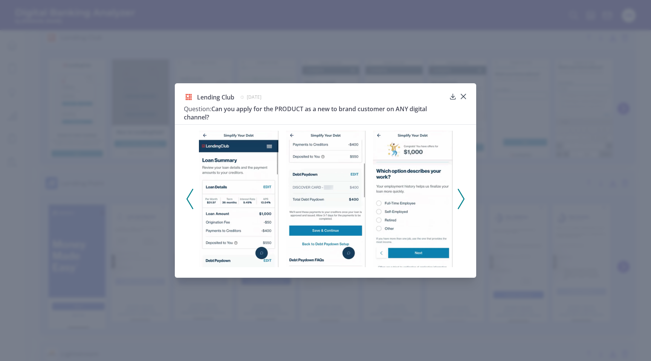
click at [188, 203] on icon at bounding box center [189, 199] width 7 height 20
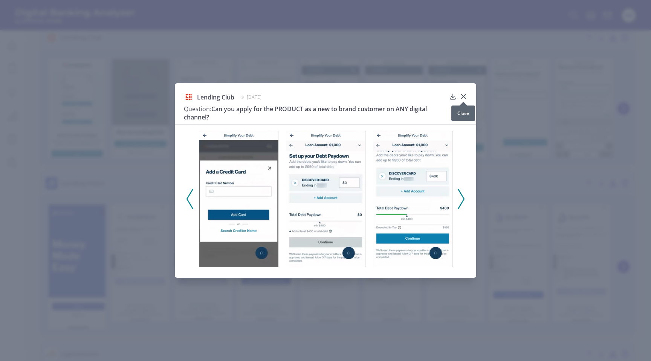
click at [465, 96] on icon at bounding box center [463, 97] width 8 height 8
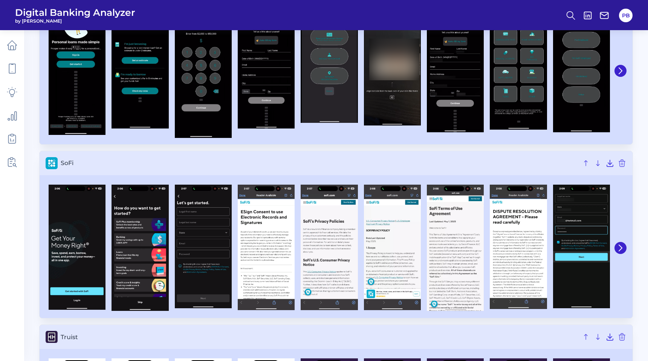
scroll to position [1772, 0]
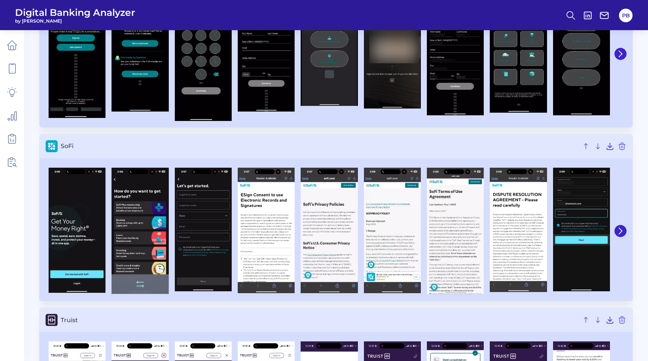
click at [140, 233] on img at bounding box center [139, 231] width 57 height 127
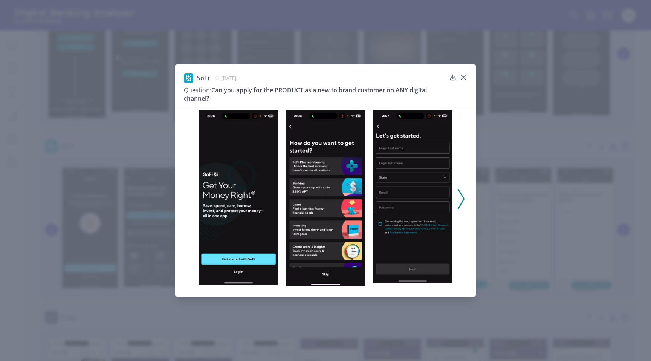
click at [462, 195] on icon at bounding box center [461, 199] width 7 height 20
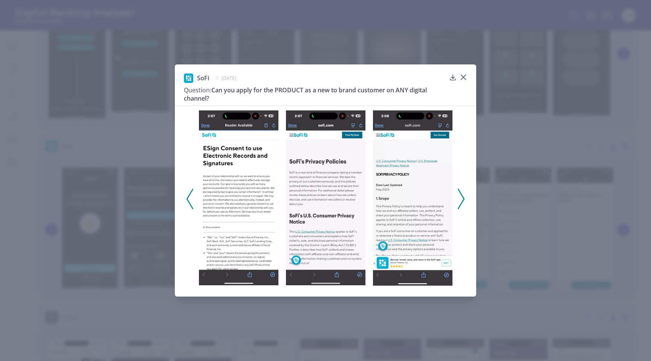
click at [462, 195] on icon at bounding box center [461, 199] width 7 height 20
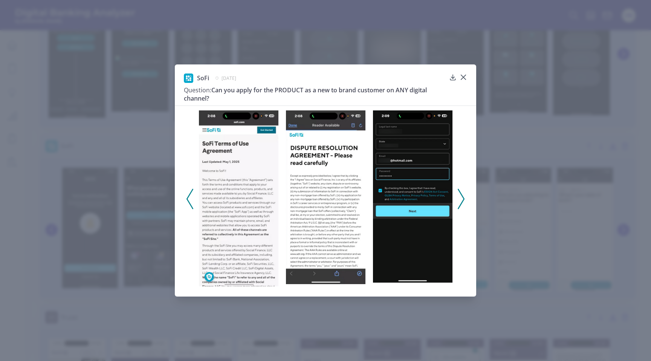
click at [462, 195] on icon at bounding box center [461, 199] width 7 height 20
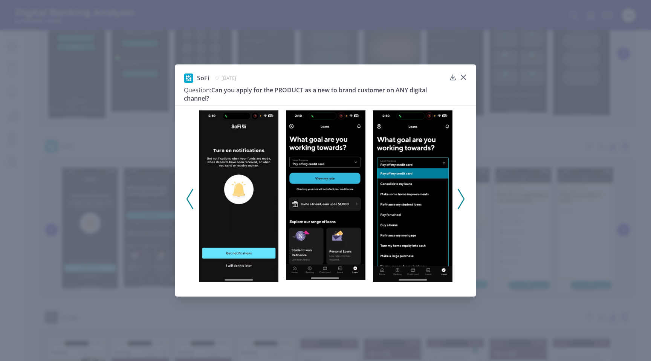
click at [462, 195] on icon at bounding box center [461, 199] width 7 height 20
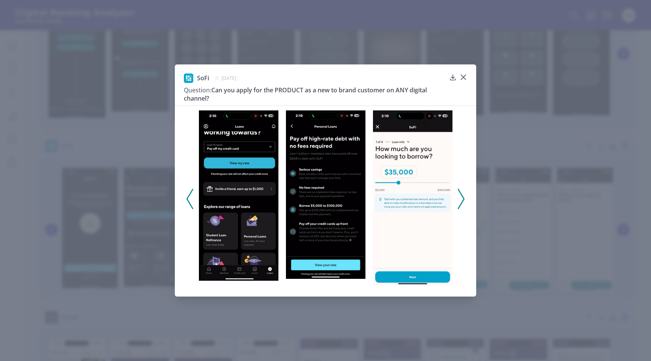
click at [462, 195] on icon at bounding box center [461, 199] width 7 height 20
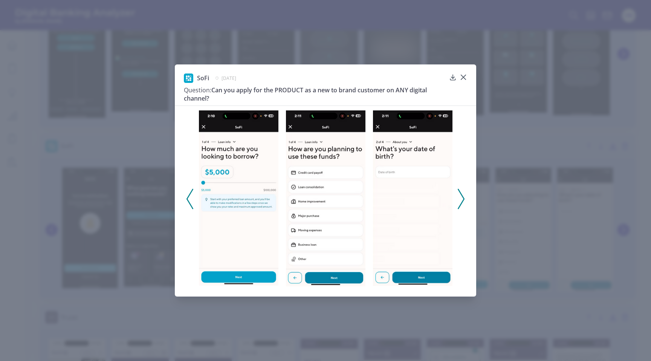
click at [462, 195] on icon at bounding box center [461, 199] width 7 height 20
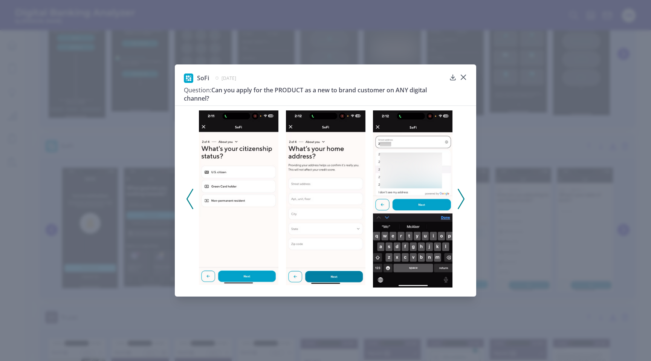
click at [462, 195] on icon at bounding box center [461, 199] width 7 height 20
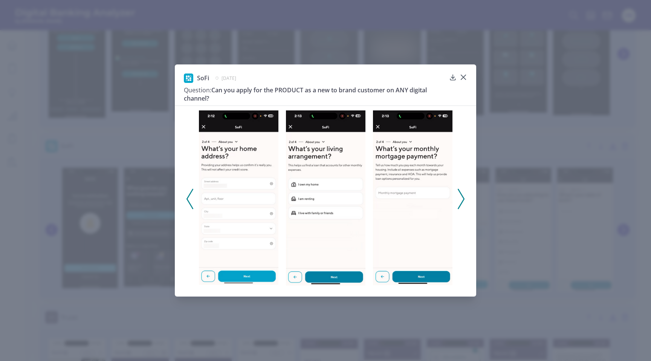
click at [462, 195] on icon at bounding box center [461, 199] width 7 height 20
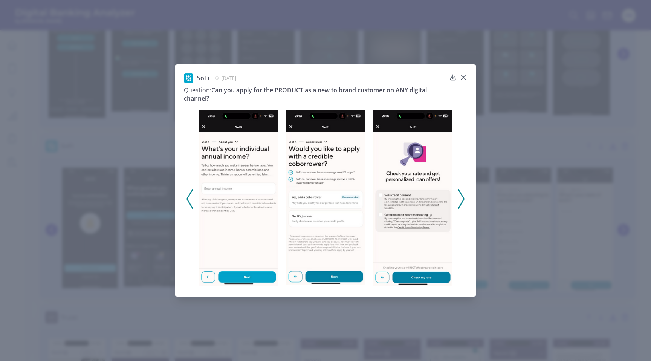
click at [462, 195] on icon at bounding box center [461, 199] width 7 height 20
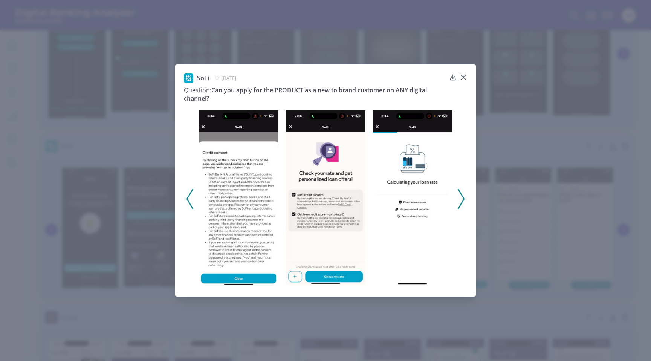
click at [462, 195] on icon at bounding box center [461, 199] width 7 height 20
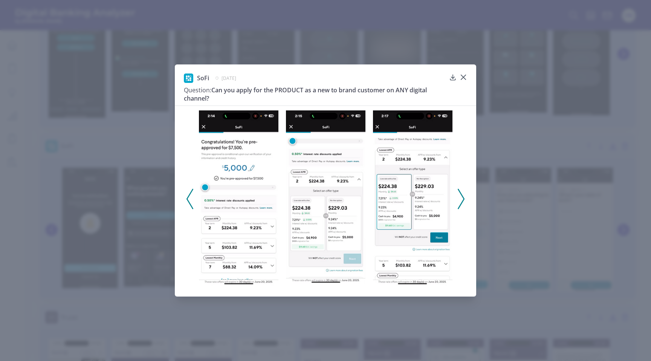
click at [462, 195] on icon at bounding box center [461, 199] width 7 height 20
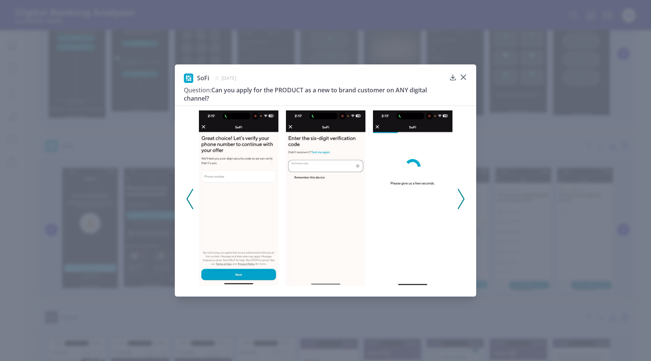
click at [462, 195] on icon at bounding box center [461, 199] width 7 height 20
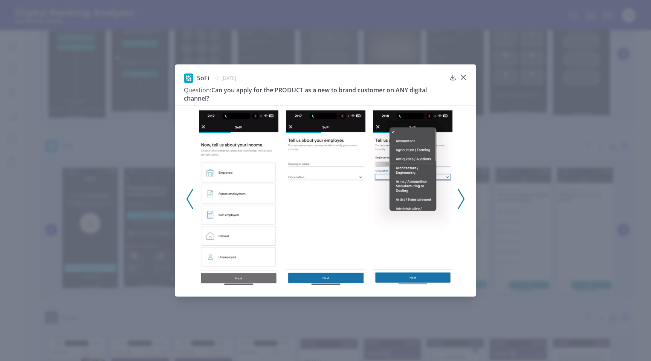
click at [462, 195] on icon at bounding box center [461, 199] width 7 height 20
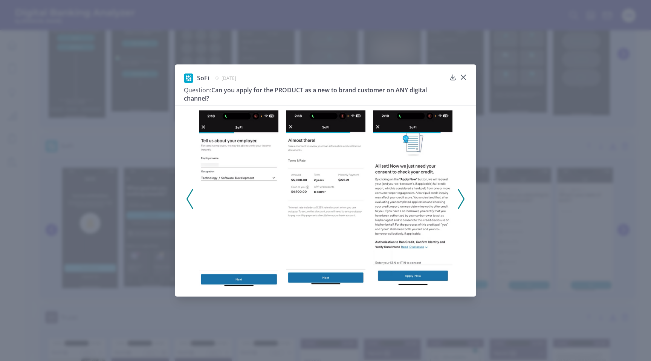
click at [462, 195] on icon at bounding box center [461, 199] width 7 height 20
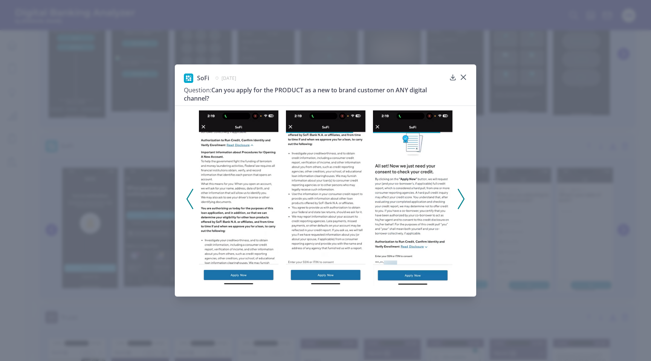
click at [462, 195] on icon at bounding box center [461, 199] width 7 height 20
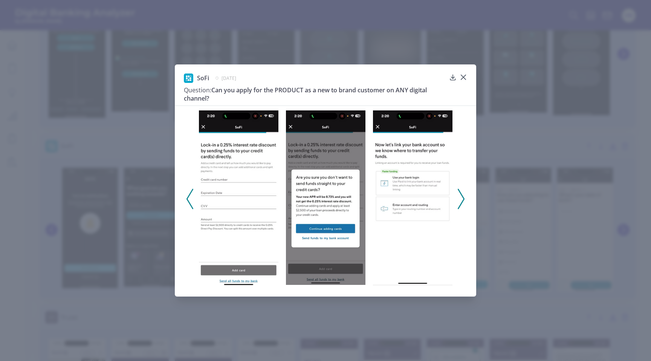
click at [462, 195] on icon at bounding box center [461, 199] width 7 height 20
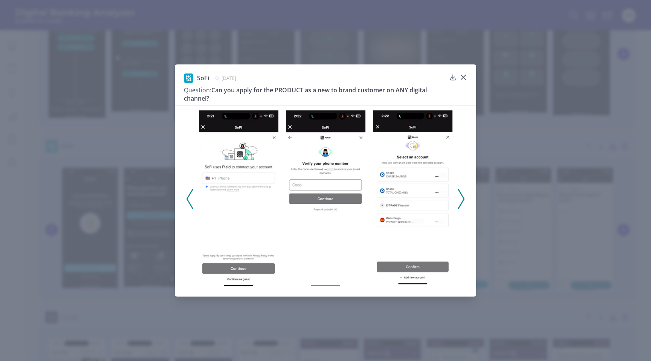
click at [462, 195] on icon at bounding box center [461, 199] width 7 height 20
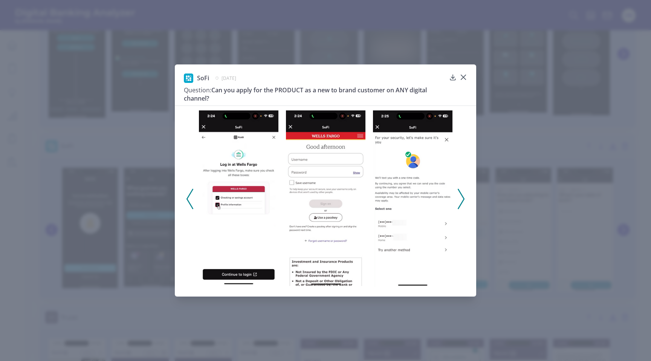
click at [462, 195] on icon at bounding box center [461, 199] width 7 height 20
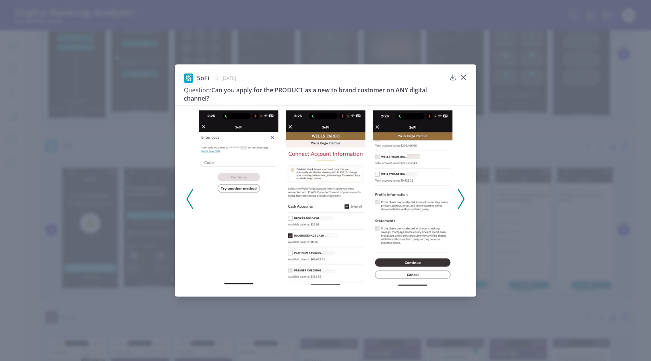
click at [462, 195] on icon at bounding box center [461, 199] width 7 height 20
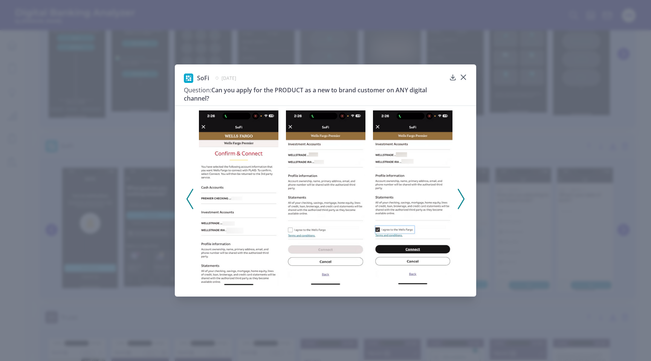
click at [462, 199] on icon at bounding box center [461, 199] width 7 height 20
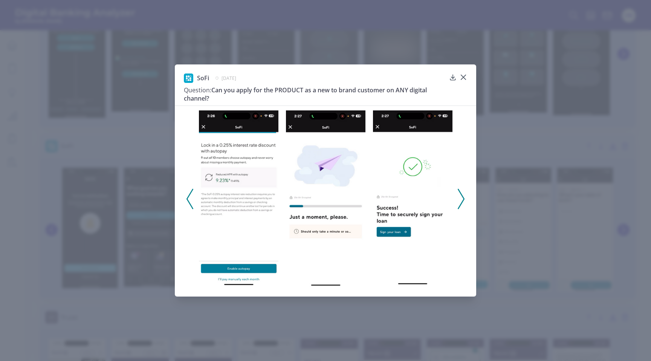
click at [462, 199] on icon at bounding box center [461, 199] width 7 height 20
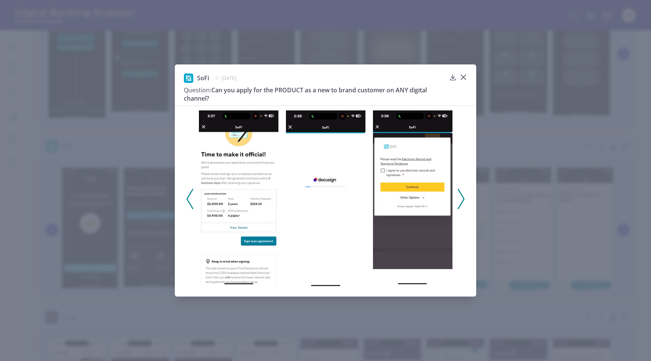
click at [462, 199] on icon at bounding box center [461, 199] width 7 height 20
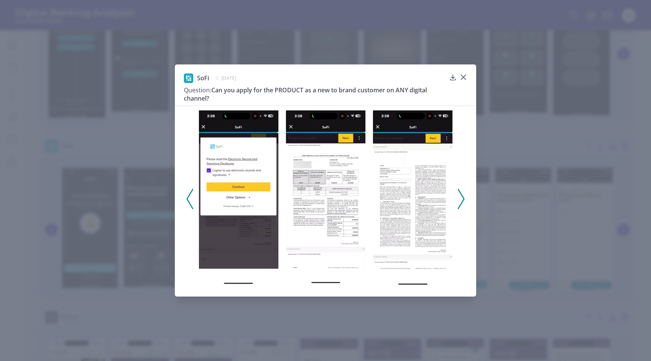
click at [462, 199] on icon at bounding box center [461, 199] width 7 height 20
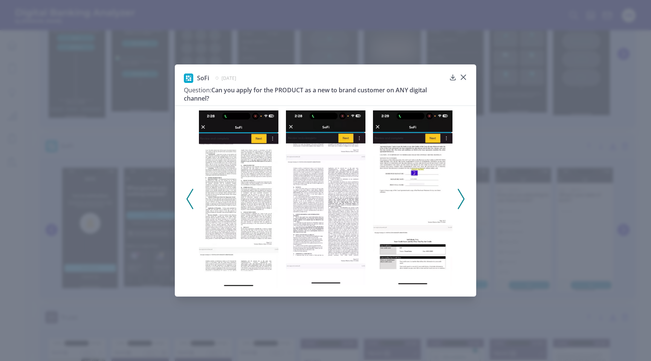
click at [462, 199] on icon at bounding box center [461, 199] width 7 height 20
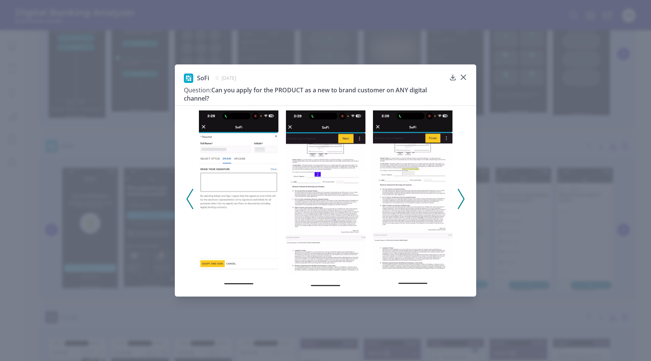
click at [462, 199] on icon at bounding box center [461, 199] width 7 height 20
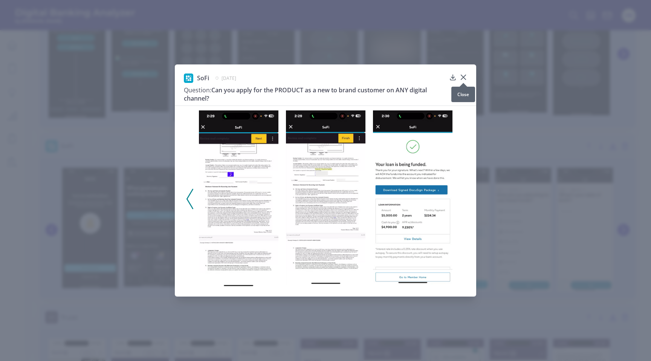
click at [462, 74] on icon at bounding box center [463, 77] width 8 height 8
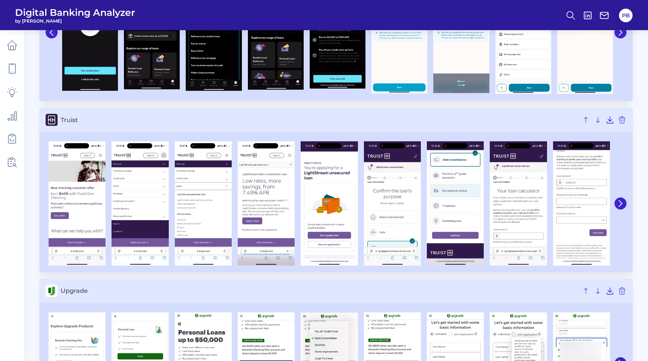
scroll to position [1987, 0]
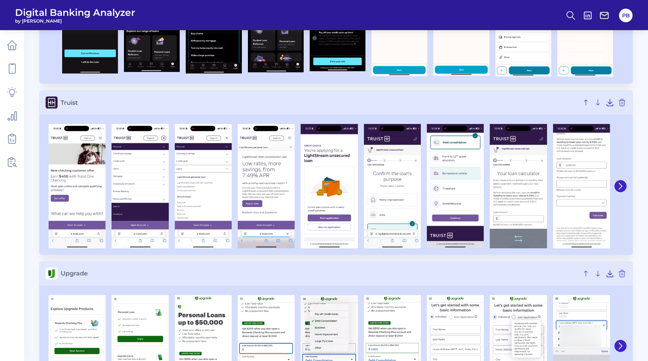
click at [516, 194] on img at bounding box center [518, 186] width 57 height 124
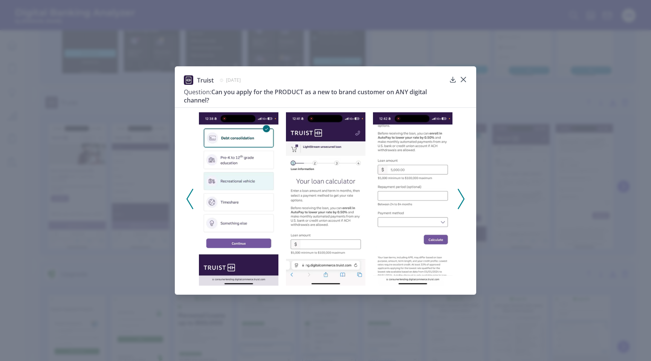
click at [463, 199] on icon at bounding box center [461, 199] width 7 height 20
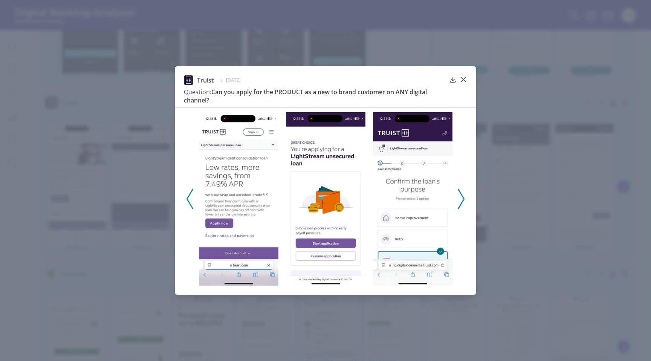
click at [463, 199] on icon at bounding box center [461, 199] width 7 height 20
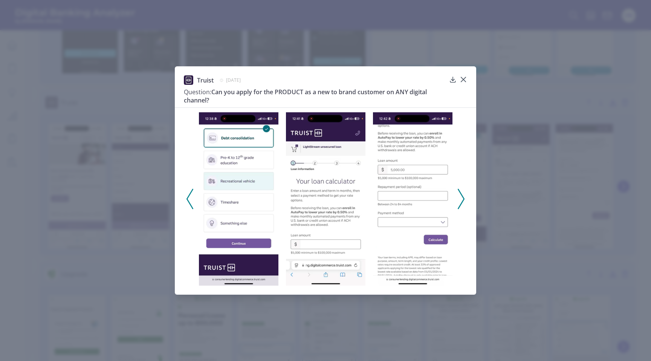
click at [463, 199] on icon at bounding box center [461, 199] width 7 height 20
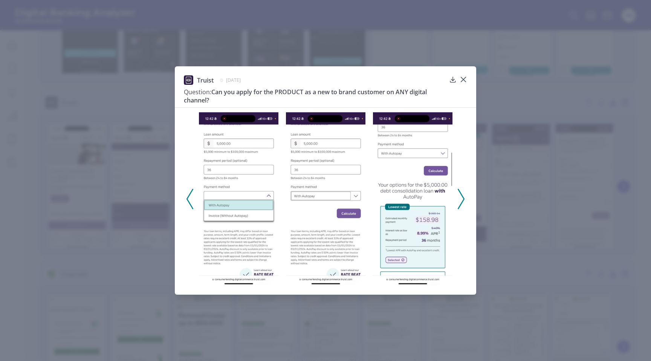
click at [463, 199] on icon at bounding box center [461, 199] width 7 height 20
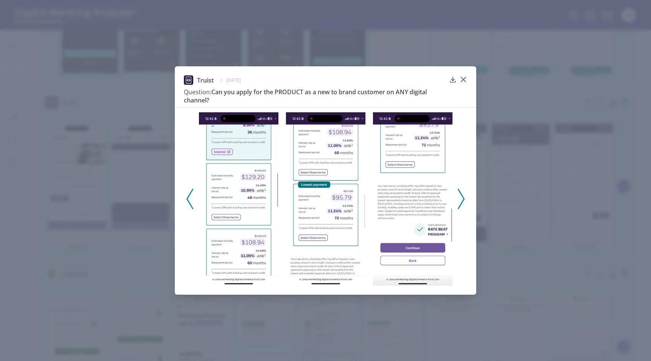
click at [463, 199] on icon at bounding box center [461, 199] width 7 height 20
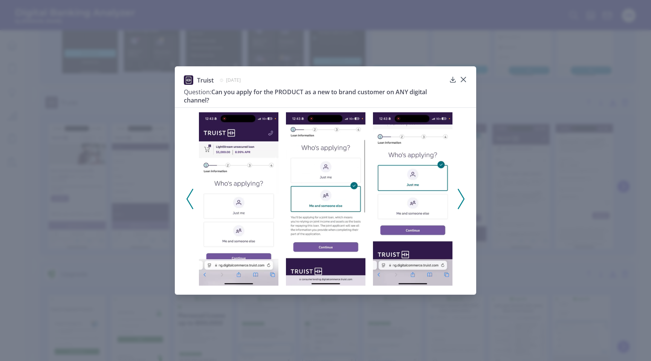
click at [463, 199] on icon at bounding box center [461, 199] width 7 height 20
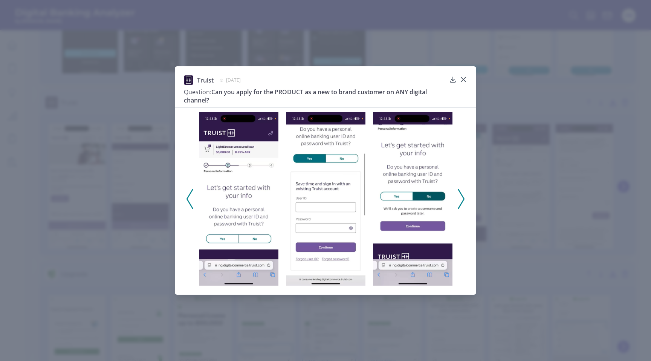
click at [463, 199] on icon at bounding box center [461, 199] width 7 height 20
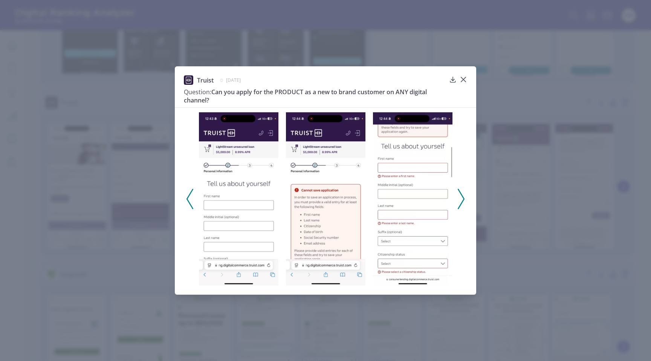
click at [463, 199] on icon at bounding box center [461, 199] width 7 height 20
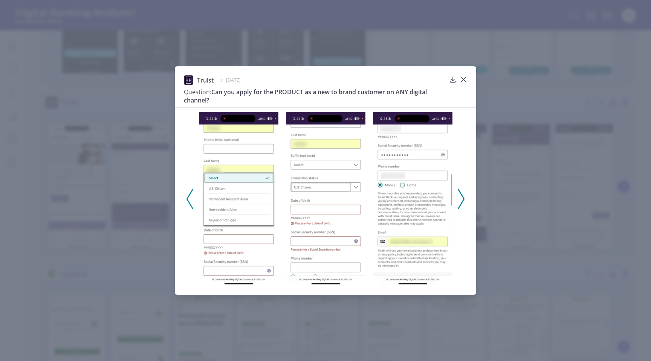
click at [463, 199] on icon at bounding box center [461, 199] width 7 height 20
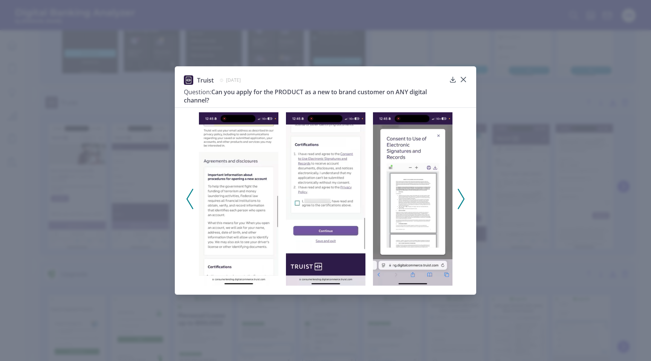
click at [461, 198] on icon at bounding box center [461, 199] width 7 height 20
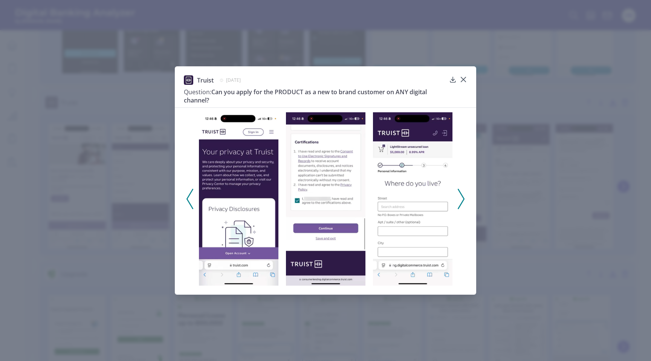
click at [461, 198] on icon at bounding box center [461, 199] width 7 height 20
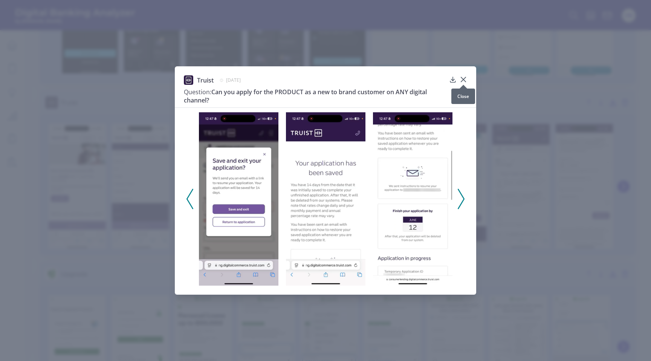
click at [464, 81] on icon at bounding box center [463, 79] width 5 height 5
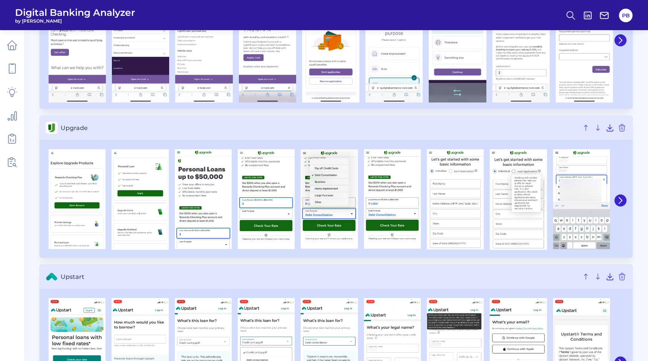
scroll to position [2178, 0]
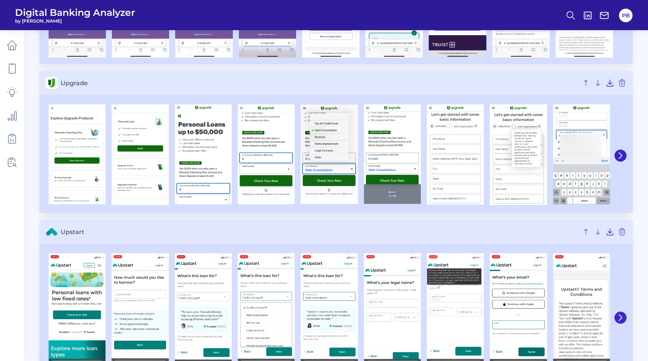
click at [399, 175] on img at bounding box center [392, 153] width 57 height 99
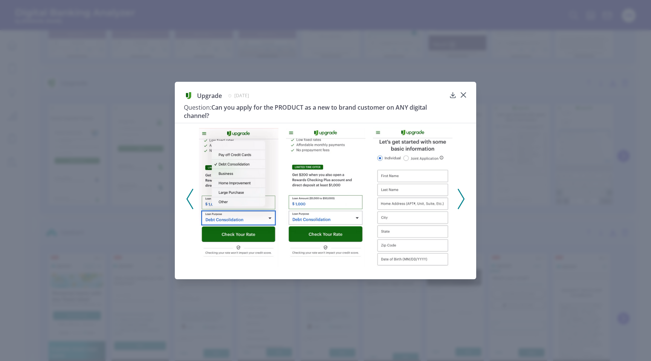
click at [462, 195] on polyline at bounding box center [461, 198] width 6 height 19
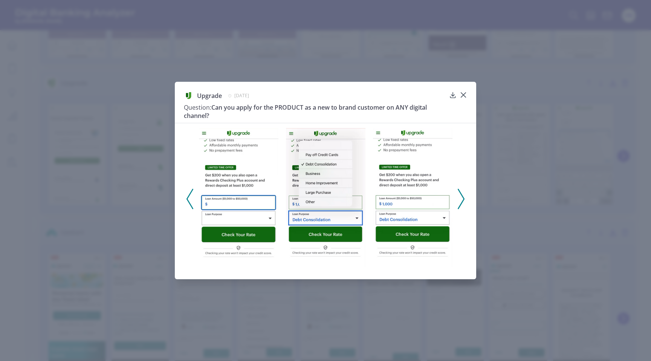
click at [462, 195] on polyline at bounding box center [461, 198] width 6 height 19
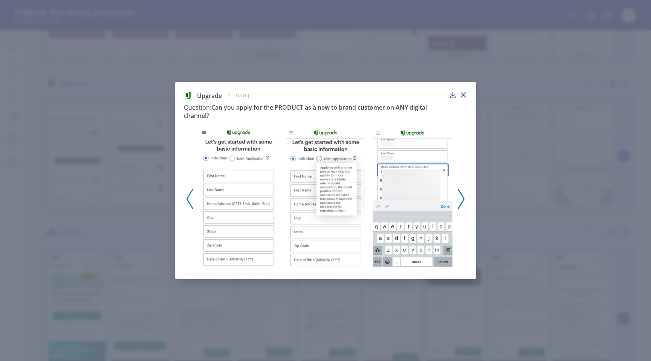
click at [462, 195] on polyline at bounding box center [461, 198] width 6 height 19
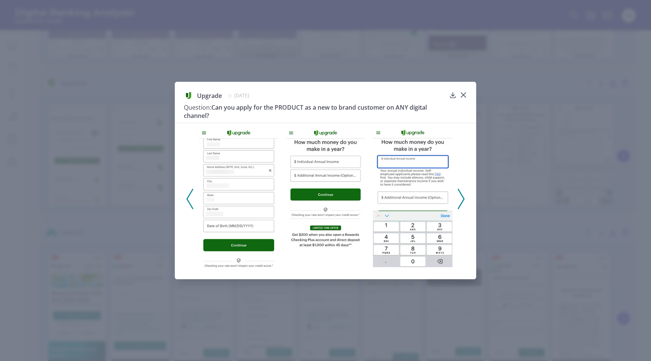
click at [462, 195] on polyline at bounding box center [461, 198] width 6 height 19
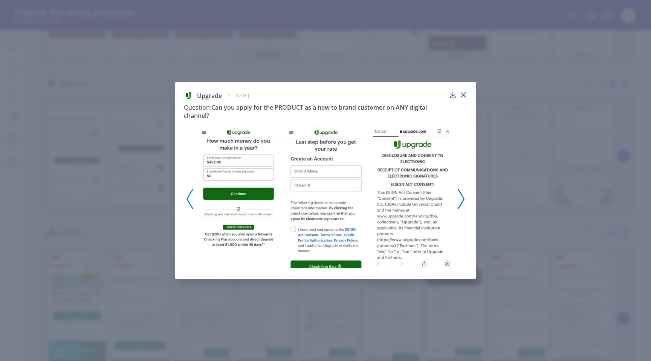
click at [462, 195] on polyline at bounding box center [461, 198] width 6 height 19
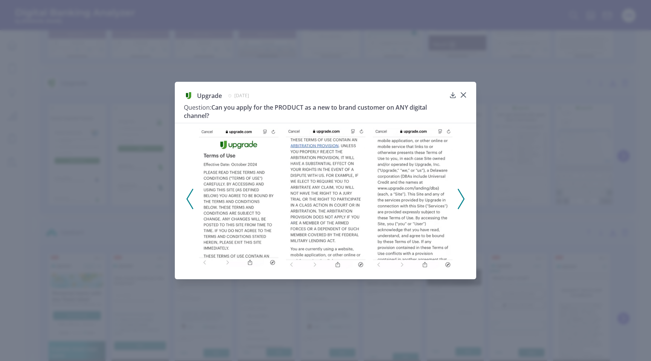
click at [462, 195] on polyline at bounding box center [461, 198] width 6 height 19
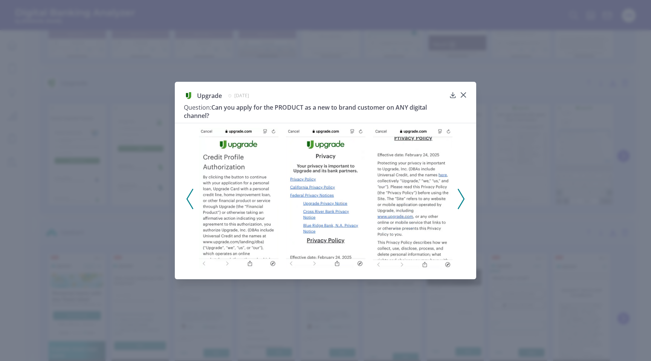
click at [462, 195] on polyline at bounding box center [461, 198] width 6 height 19
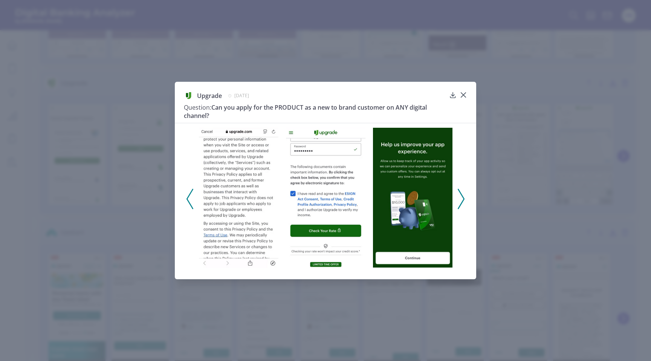
click at [462, 195] on polyline at bounding box center [461, 198] width 6 height 19
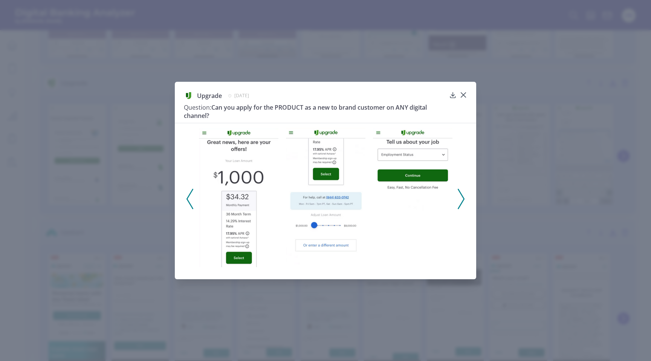
click at [462, 195] on polyline at bounding box center [461, 198] width 6 height 19
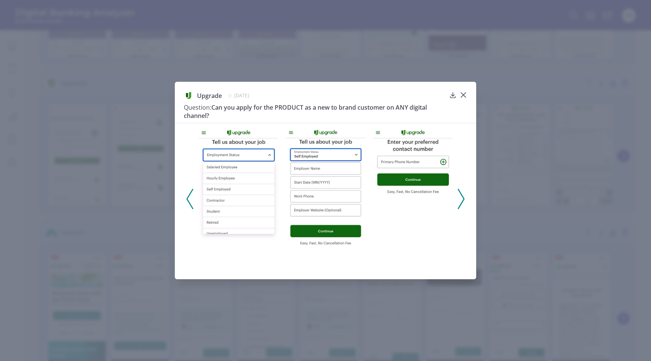
click at [462, 195] on polyline at bounding box center [461, 198] width 6 height 19
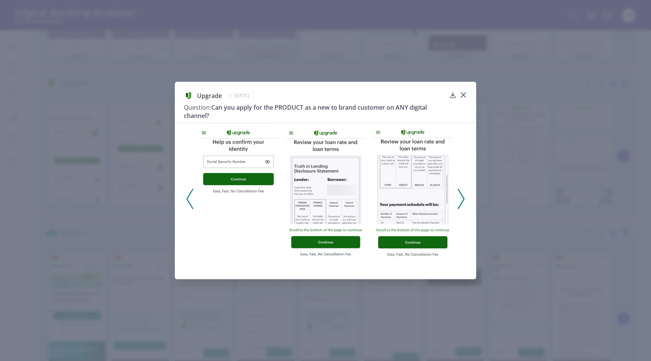
click at [462, 195] on polyline at bounding box center [461, 198] width 6 height 19
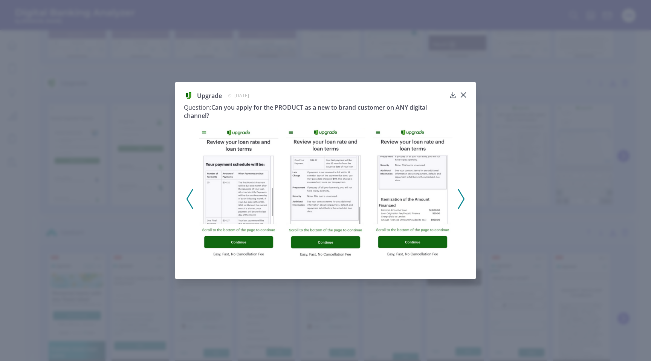
click at [462, 195] on polyline at bounding box center [461, 198] width 6 height 19
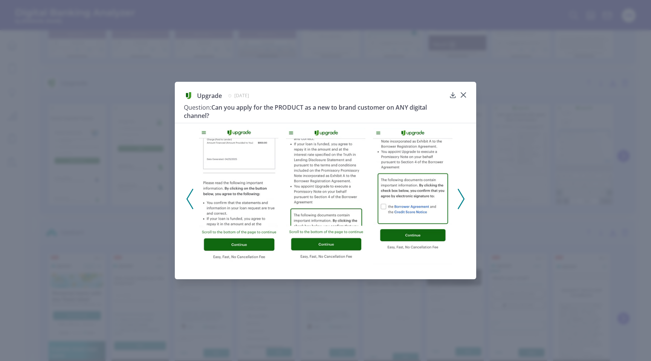
click at [462, 195] on polyline at bounding box center [461, 198] width 6 height 19
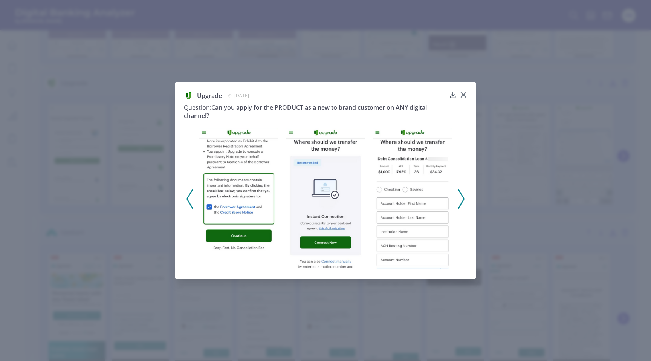
click at [190, 205] on polyline at bounding box center [190, 198] width 6 height 19
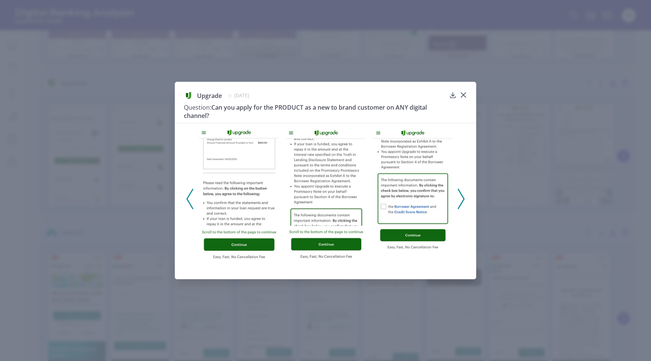
click at [190, 205] on polyline at bounding box center [190, 198] width 6 height 19
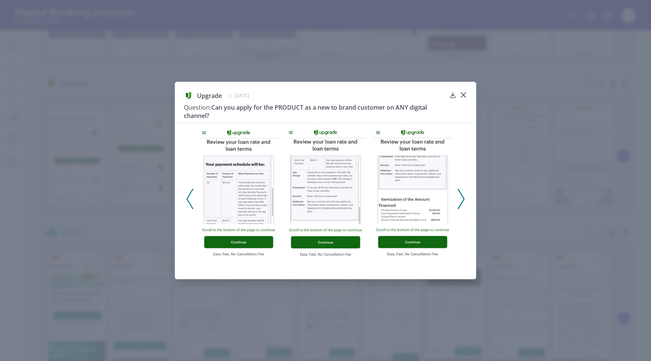
click at [190, 205] on polyline at bounding box center [190, 198] width 6 height 19
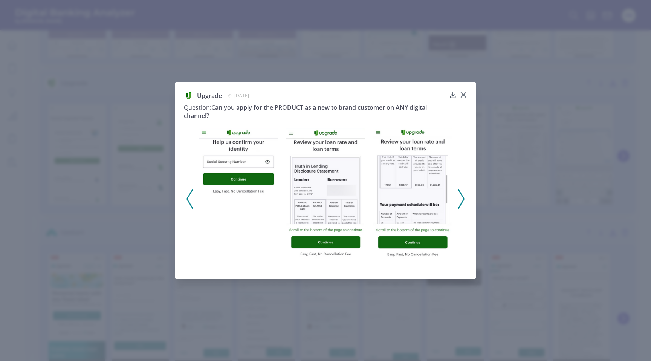
click at [461, 200] on icon at bounding box center [461, 199] width 7 height 20
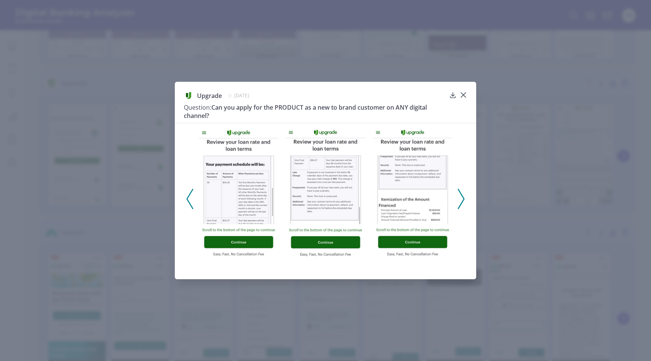
click at [461, 200] on icon at bounding box center [461, 199] width 7 height 20
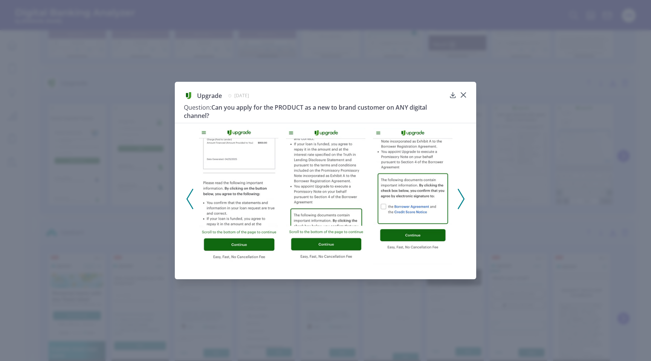
click at [461, 201] on icon at bounding box center [461, 199] width 7 height 20
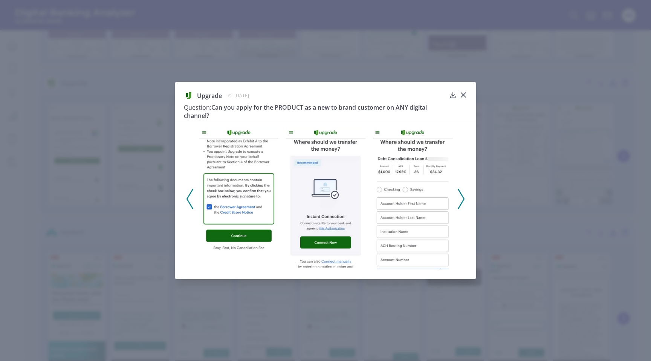
click at [461, 201] on icon at bounding box center [461, 199] width 7 height 20
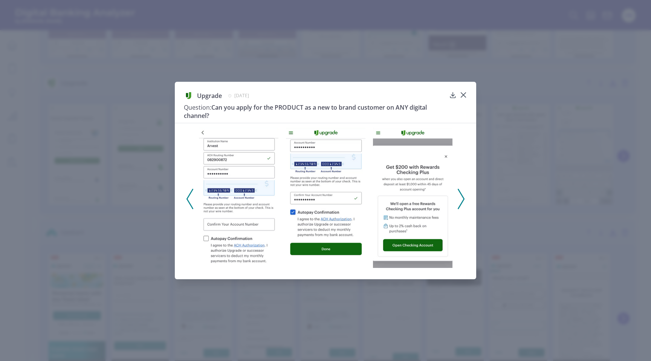
click at [461, 201] on icon at bounding box center [461, 199] width 7 height 20
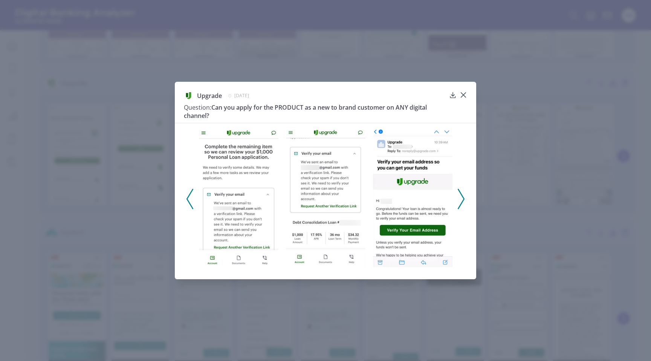
click at [461, 201] on icon at bounding box center [461, 199] width 7 height 20
click at [465, 96] on icon at bounding box center [463, 95] width 8 height 8
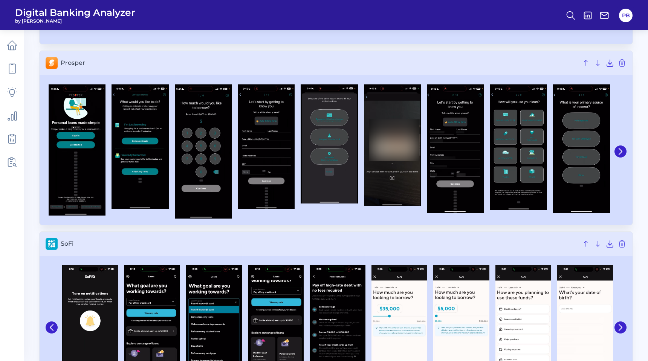
scroll to position [1467, 0]
